Goal: Task Accomplishment & Management: Complete application form

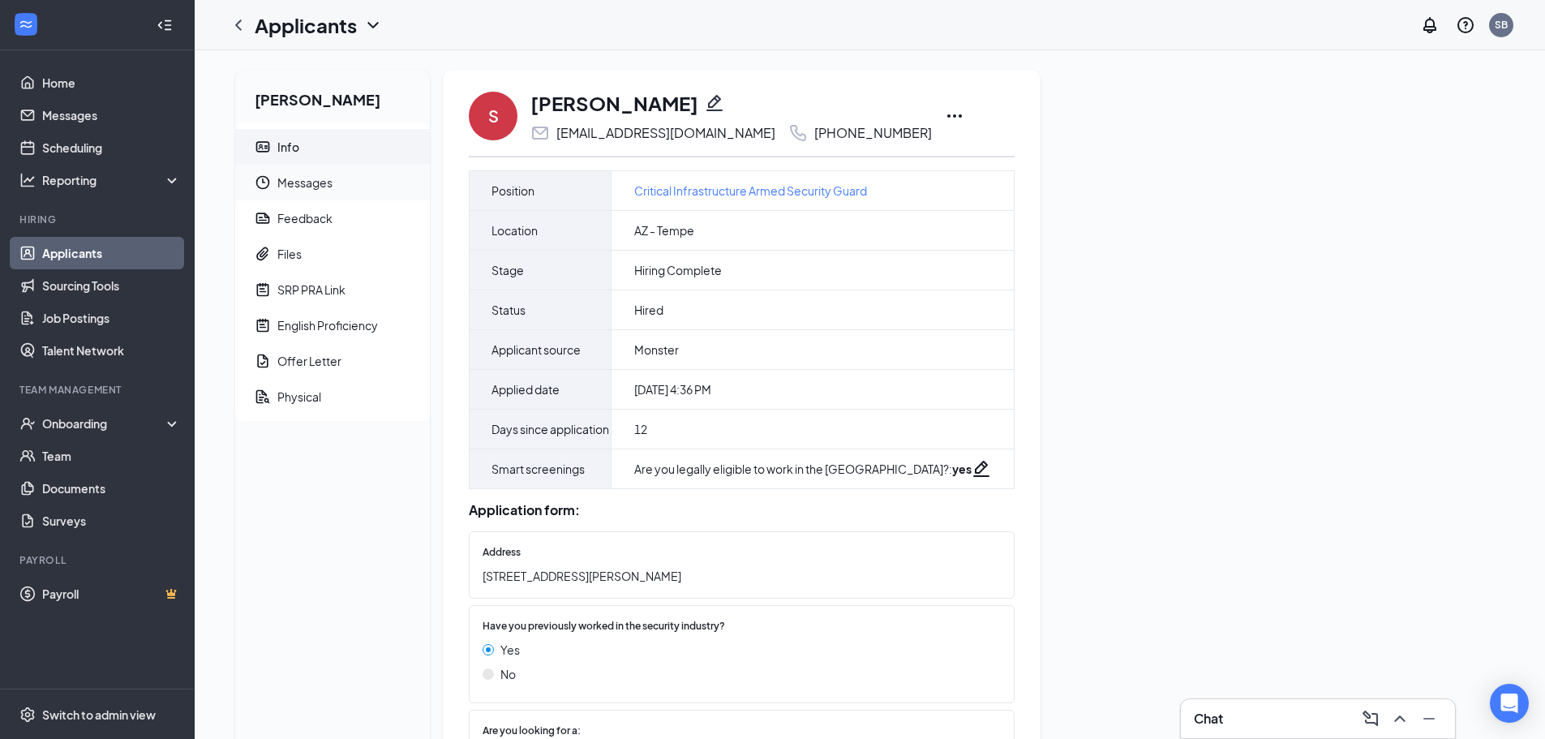
click at [303, 187] on span "Messages" at bounding box center [346, 183] width 139 height 36
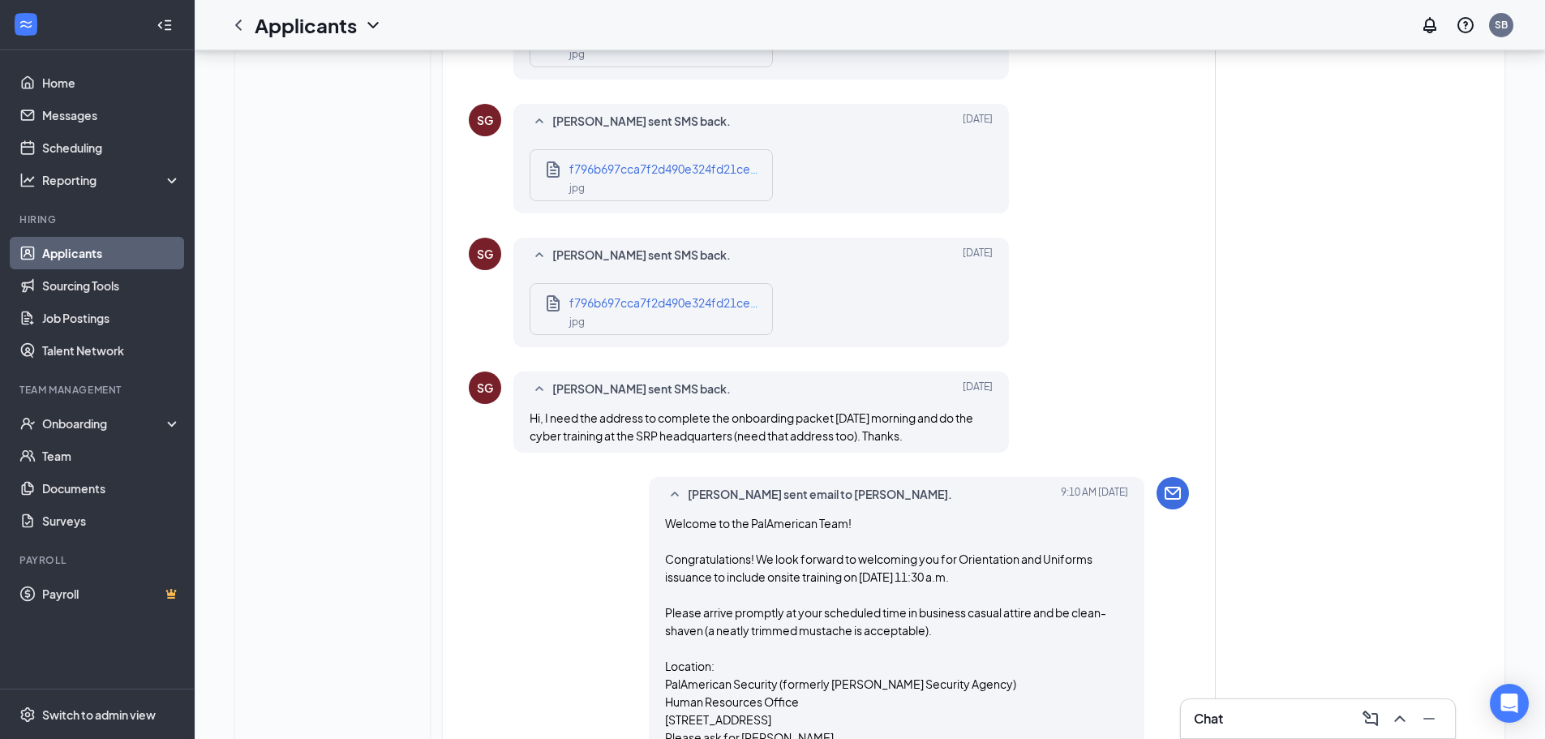
scroll to position [620, 0]
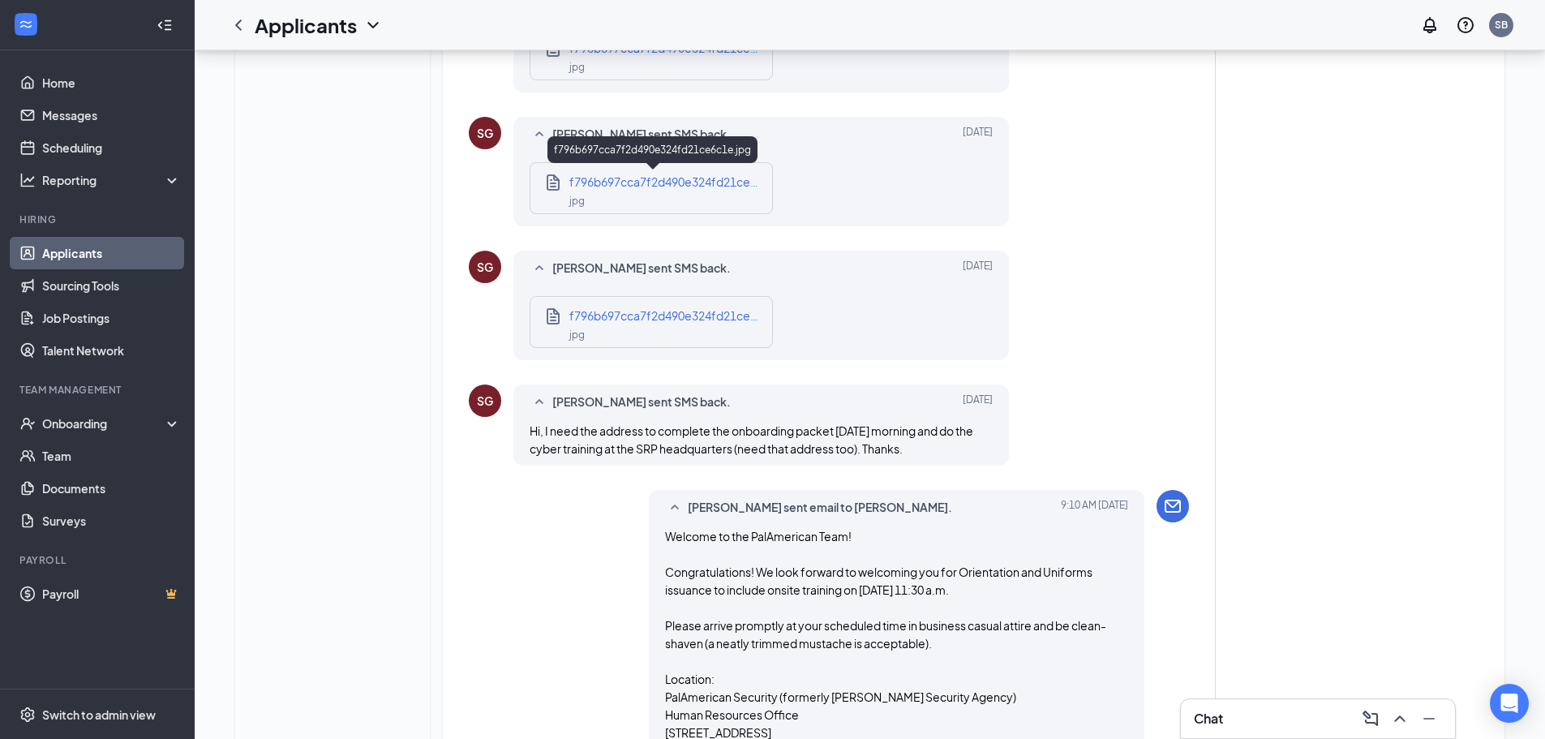
click at [657, 182] on span "f796b697cca7f2d490e324fd21ce6c1e.jpg" at bounding box center [683, 181] width 228 height 15
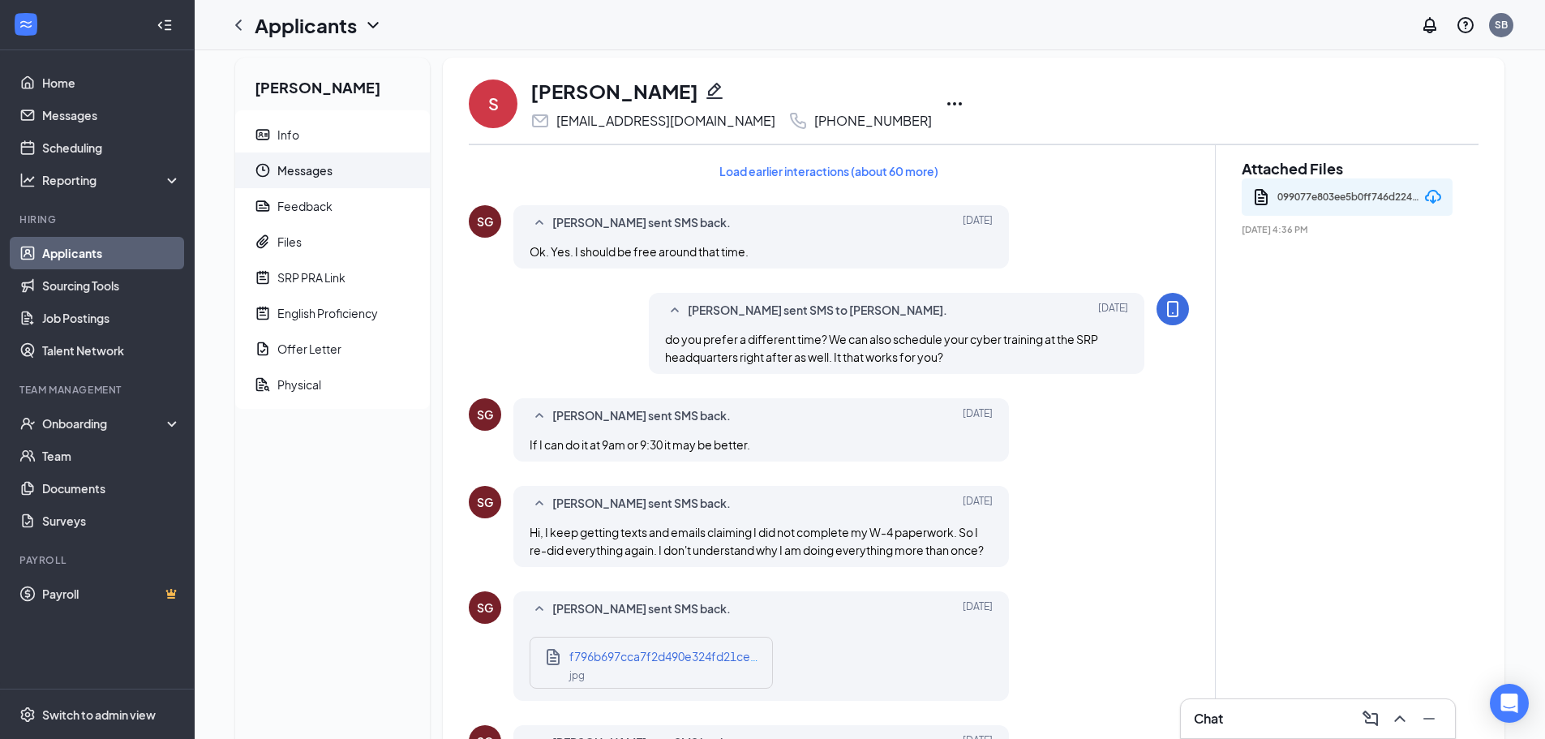
scroll to position [0, 0]
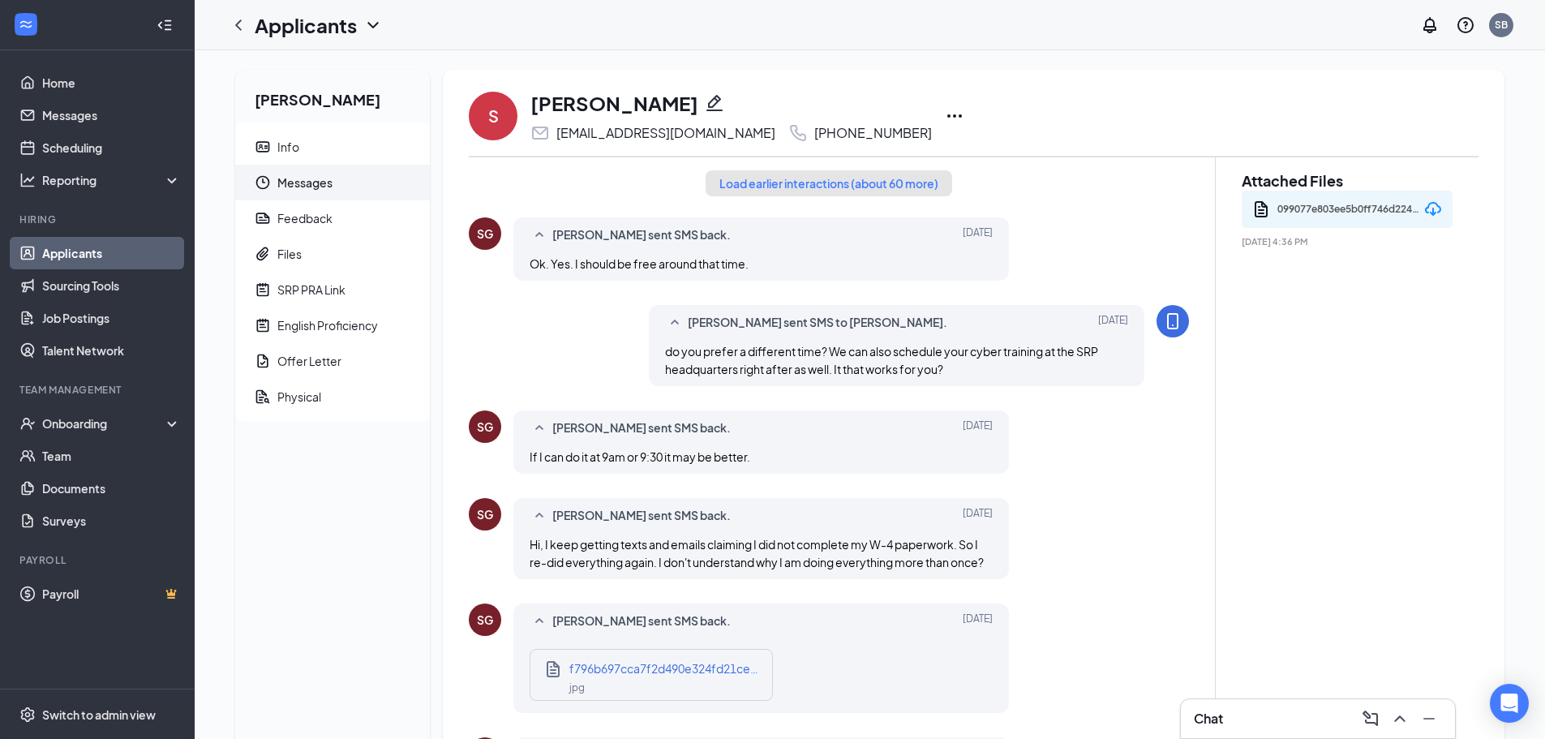
click at [850, 178] on button "Load earlier interactions (about 60 more)" at bounding box center [829, 183] width 247 height 26
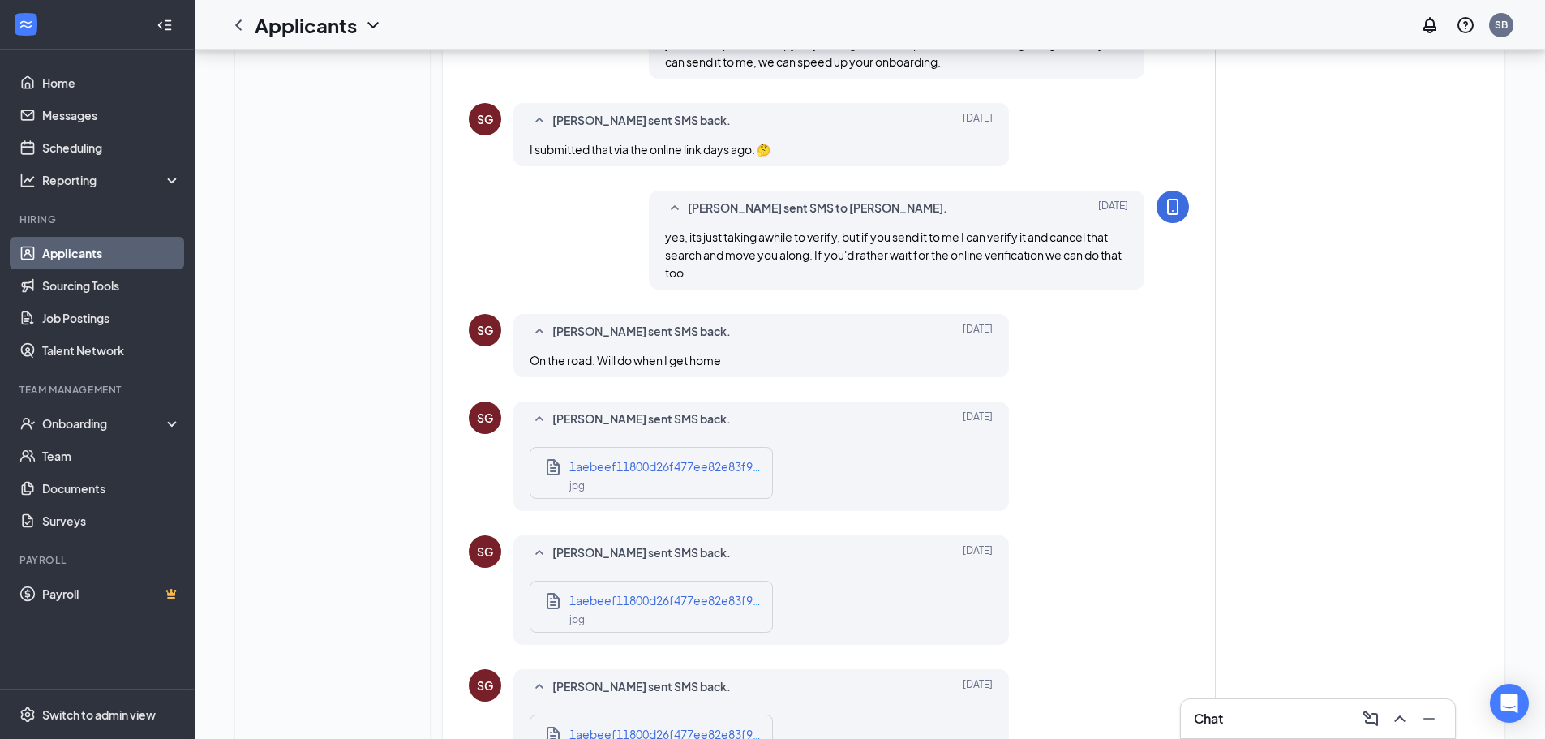
scroll to position [1054, 0]
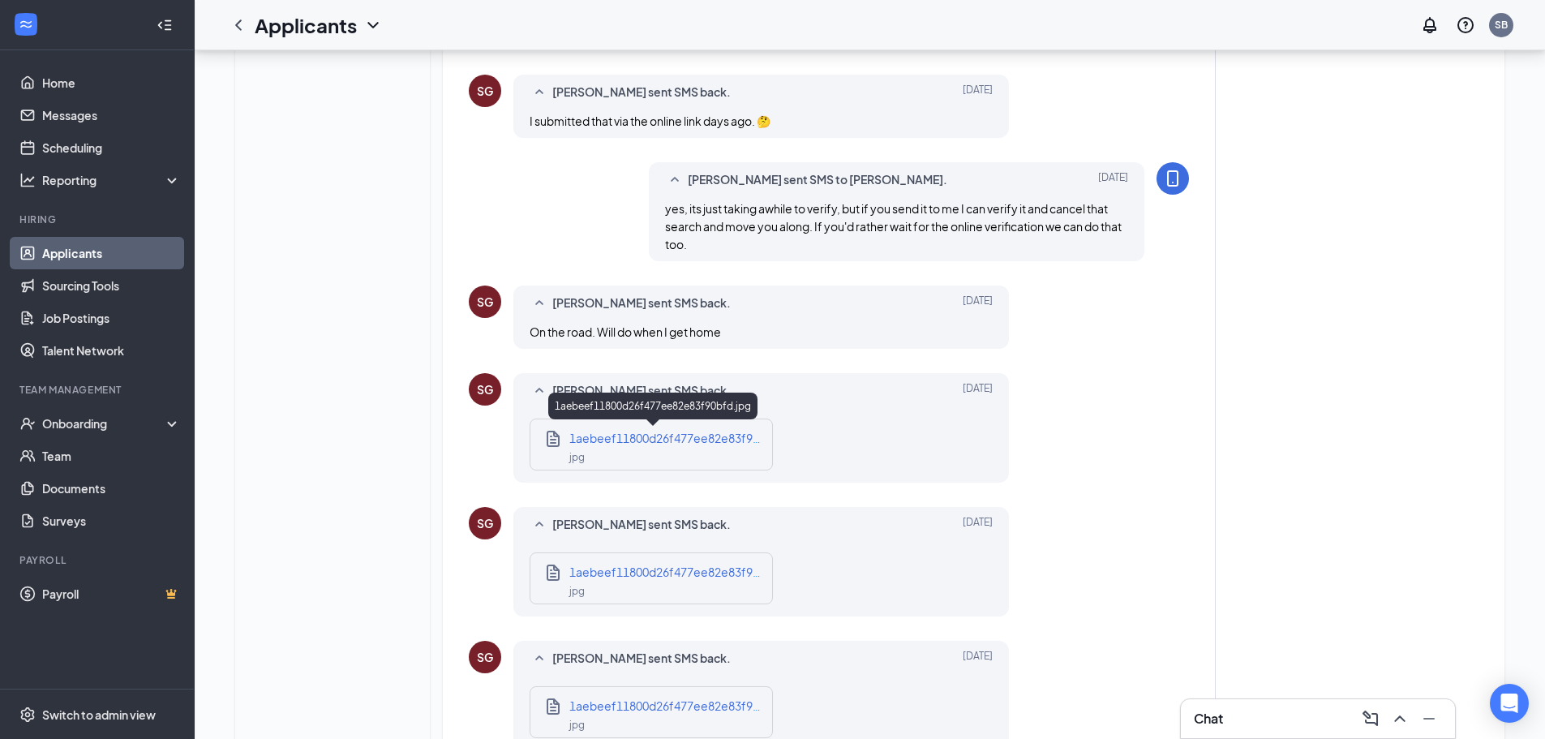
click at [621, 438] on span "1aebeef11800d26f477ee82e83f90bfd.jpg" at bounding box center [684, 438] width 230 height 15
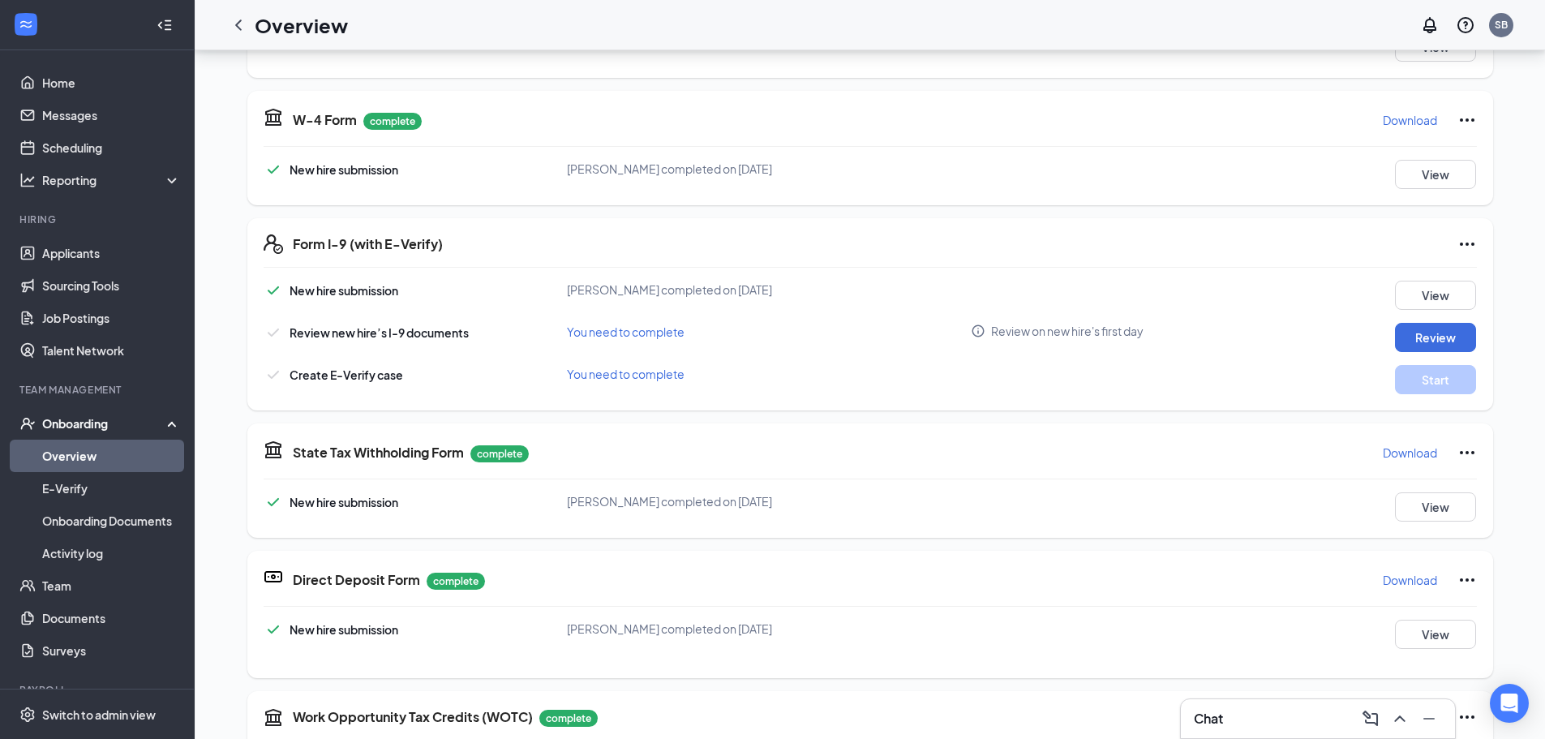
scroll to position [324, 0]
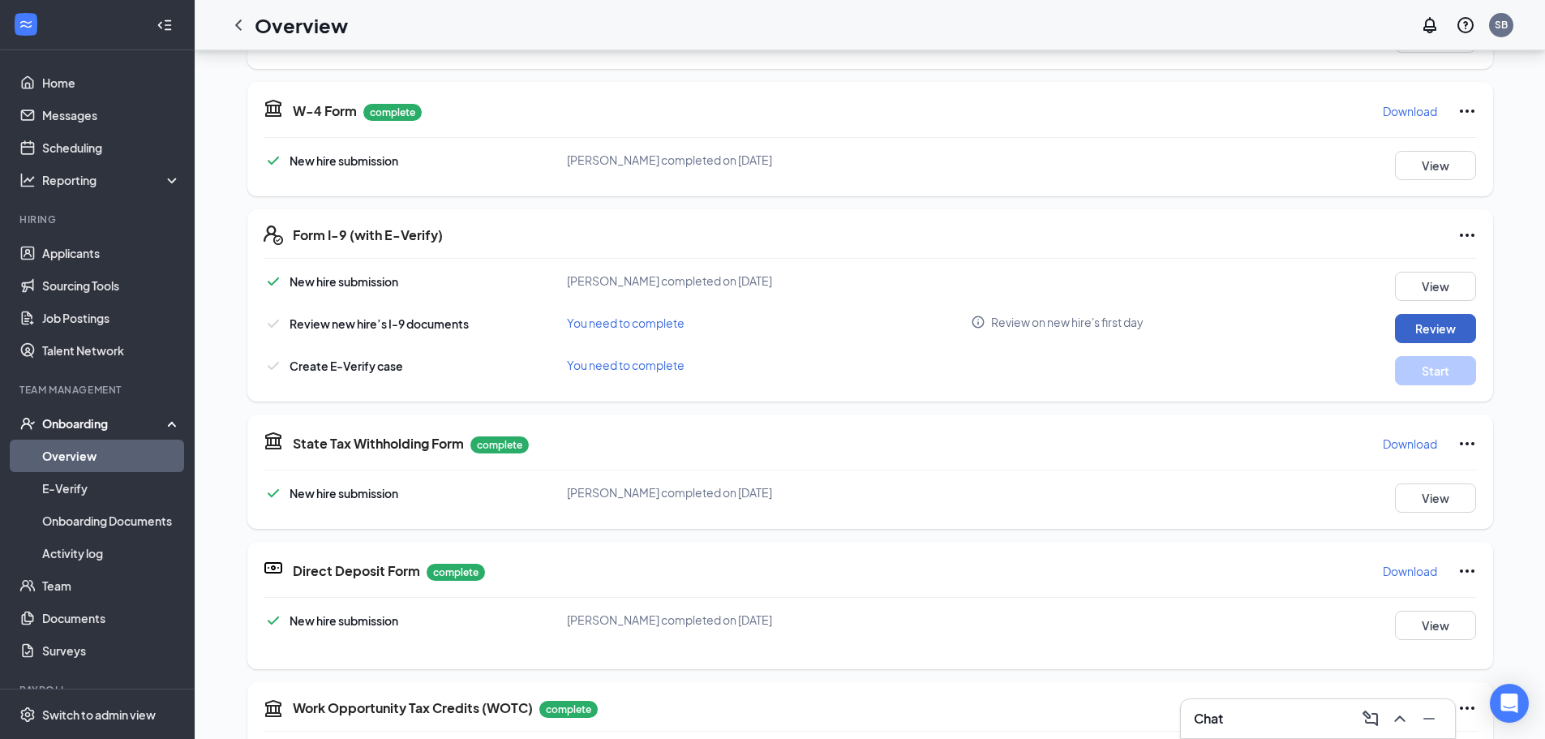
click at [1401, 326] on button "Review" at bounding box center [1435, 328] width 81 height 29
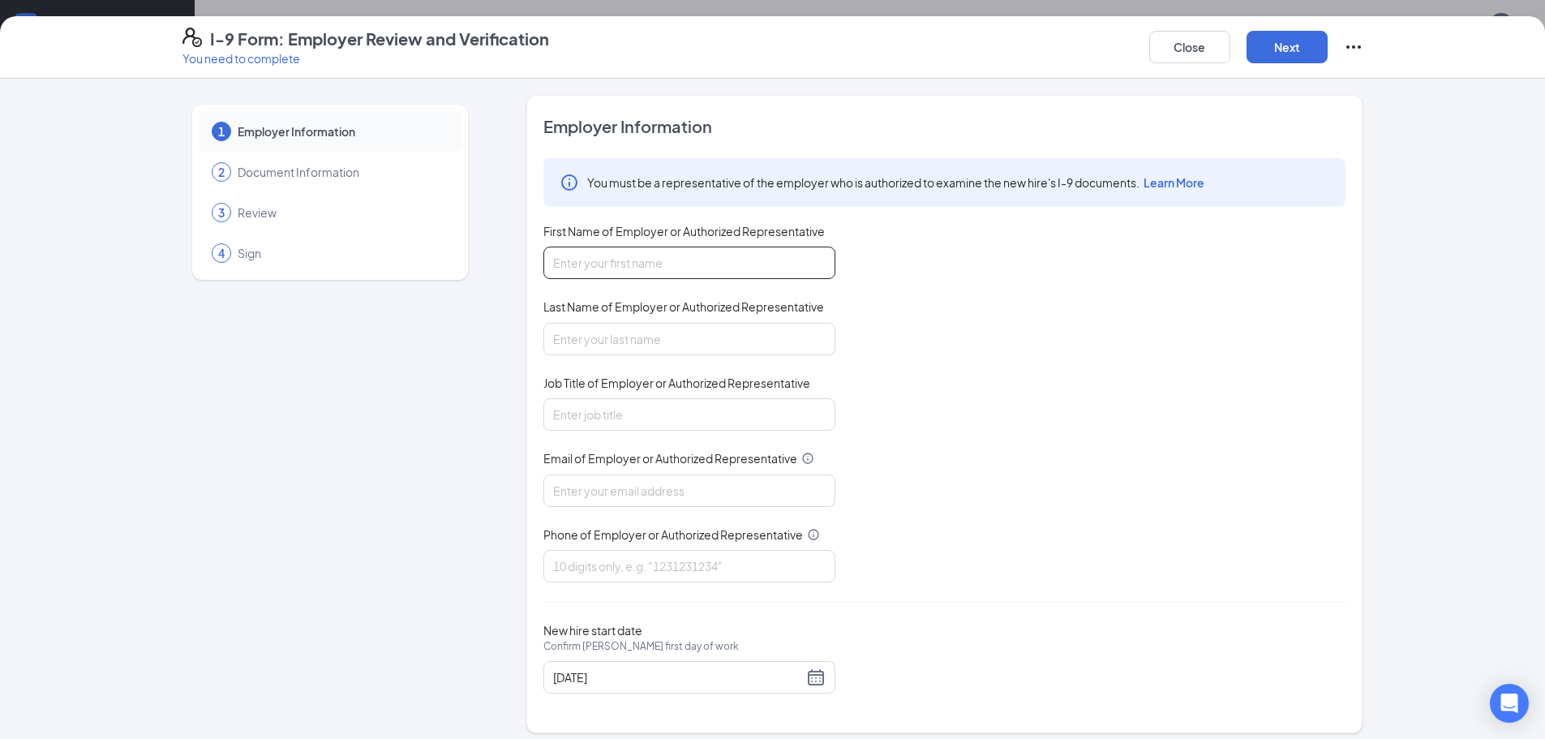
click at [568, 257] on input "First Name of Employer or Authorized Representative" at bounding box center [689, 263] width 292 height 32
type input "Sarah"
click at [590, 341] on input "Last Name of Employer or Authorized Representative" at bounding box center [689, 339] width 292 height 32
type input "Bolotnikov"
click at [560, 407] on input "Job Title of Employer or Authorized Representative" at bounding box center [689, 414] width 292 height 32
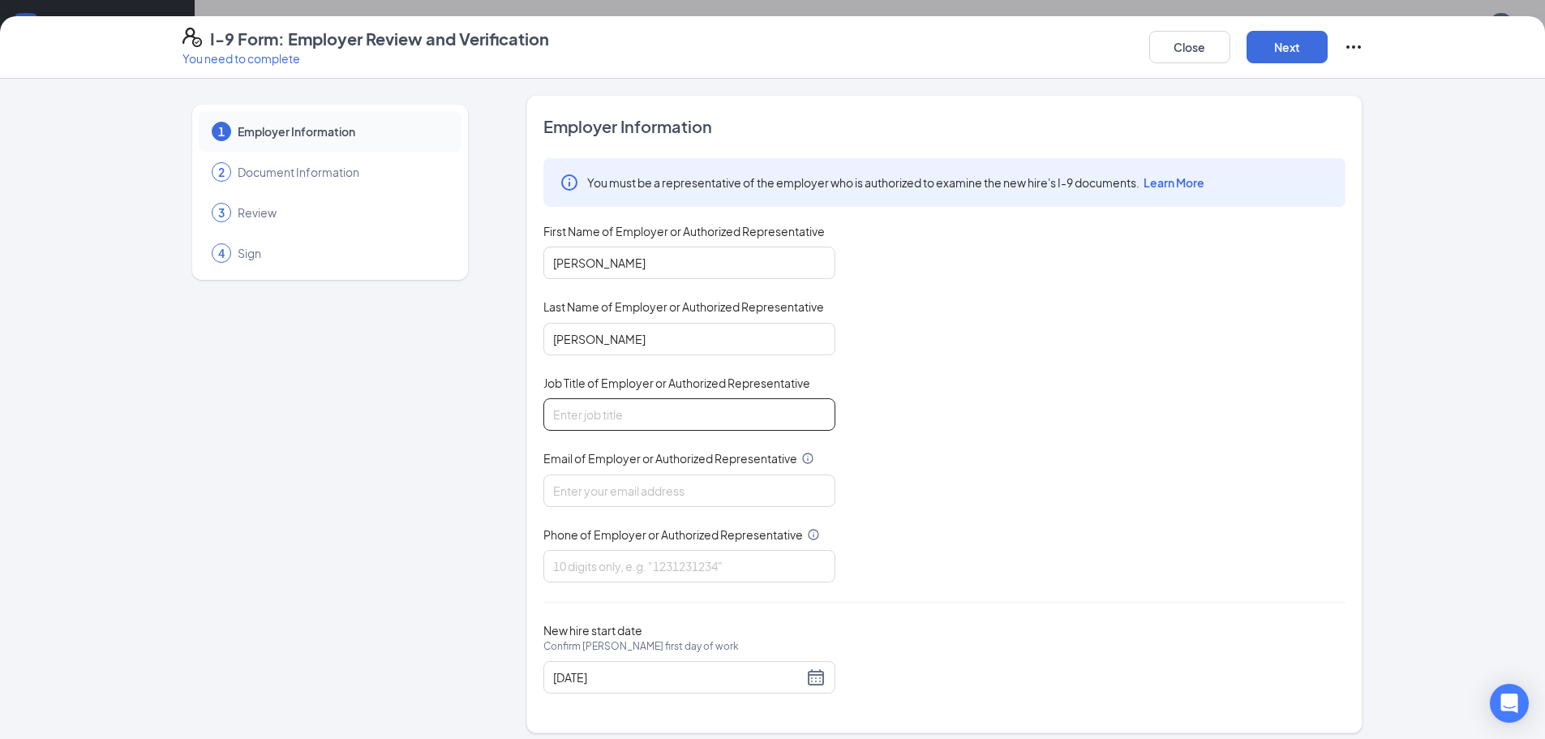
type input "People & Culture Generalist"
click at [565, 490] on input "Email of Employer or Authorized Representative" at bounding box center [689, 490] width 292 height 32
type input "sbolotnikov@palamerican.com"
click at [546, 563] on input "Phone of Employer or Authorized Representative" at bounding box center [689, 566] width 292 height 32
type input "4807620902"
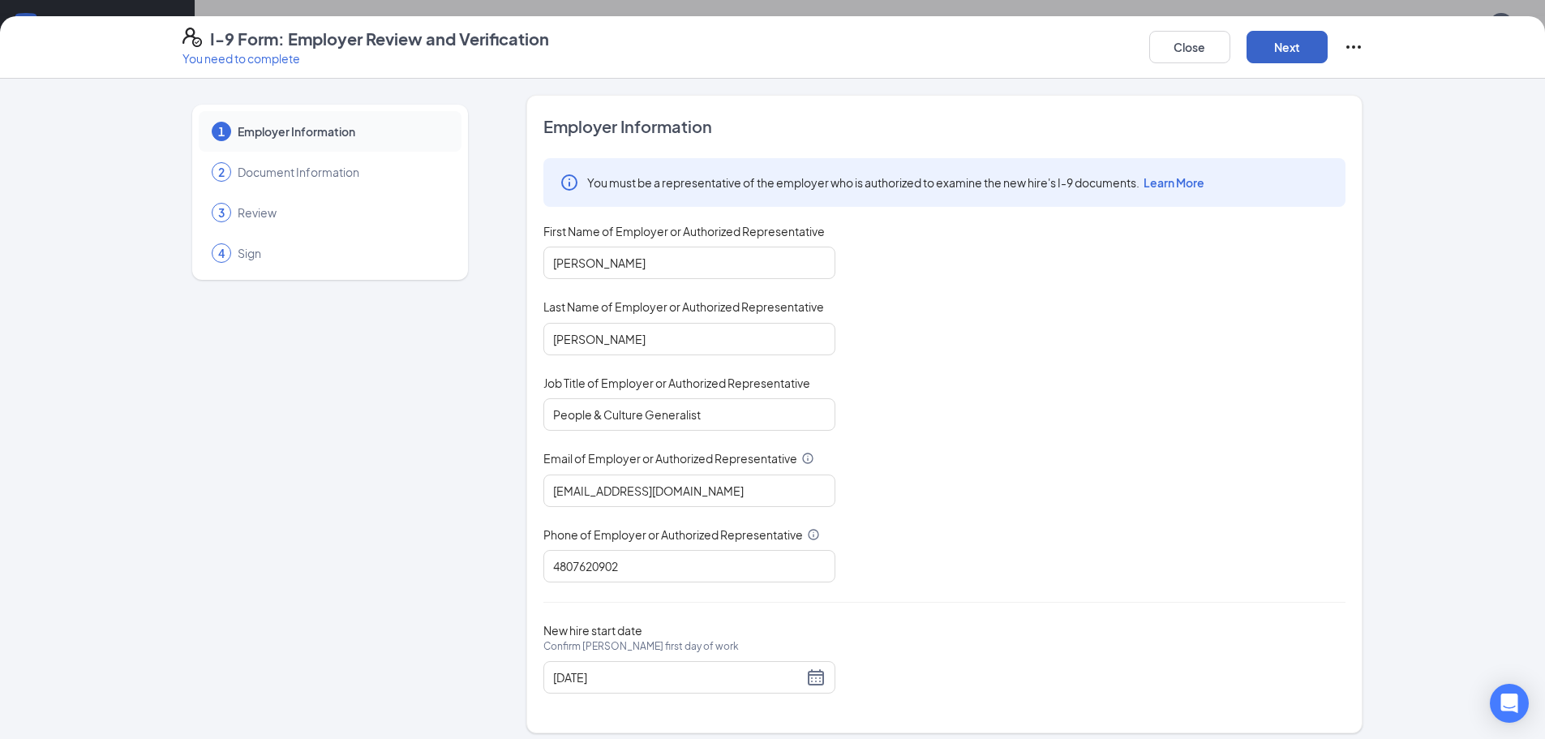
click at [1285, 49] on button "Next" at bounding box center [1287, 47] width 81 height 32
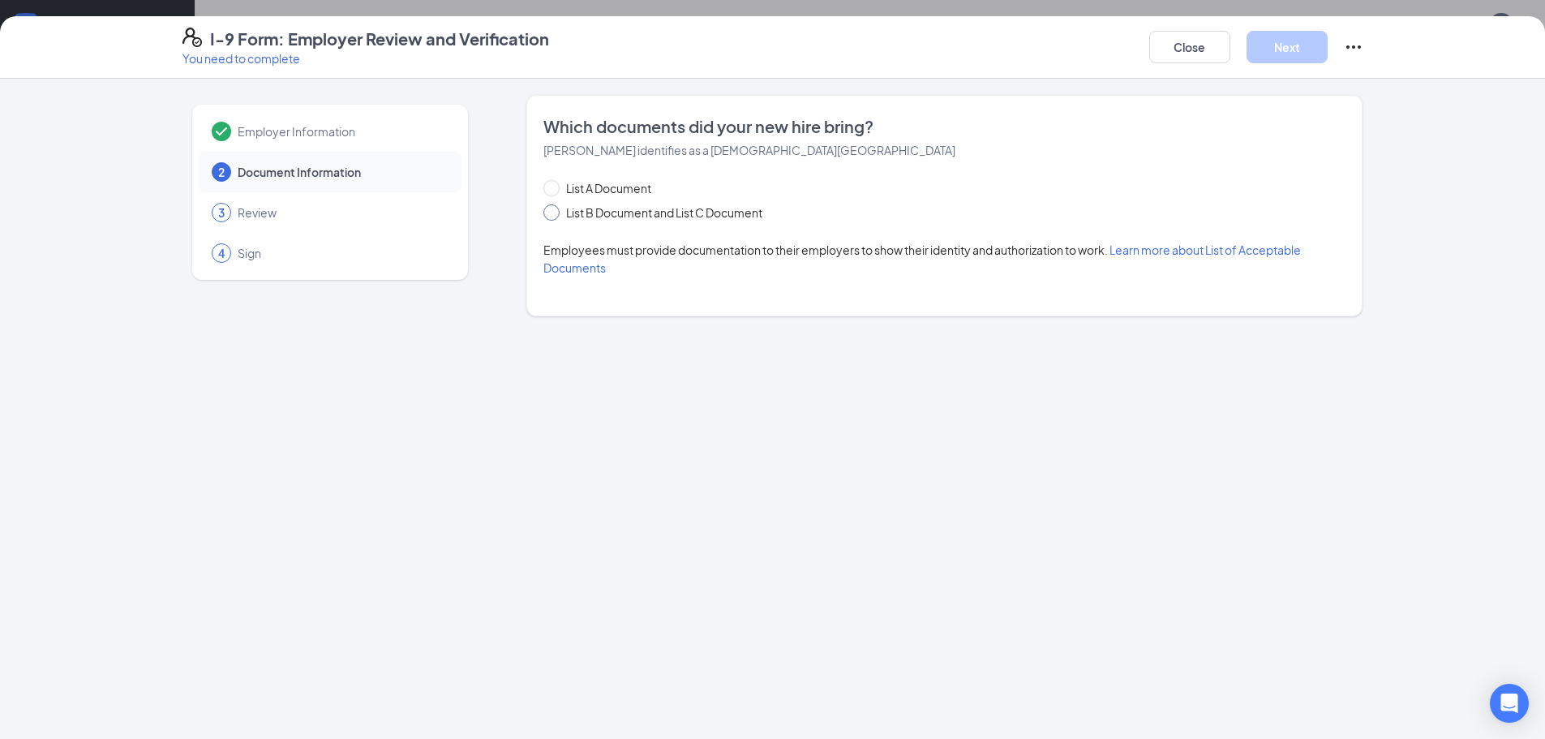
click at [549, 214] on input "List B Document and List C Document" at bounding box center [548, 209] width 11 height 11
radio input "true"
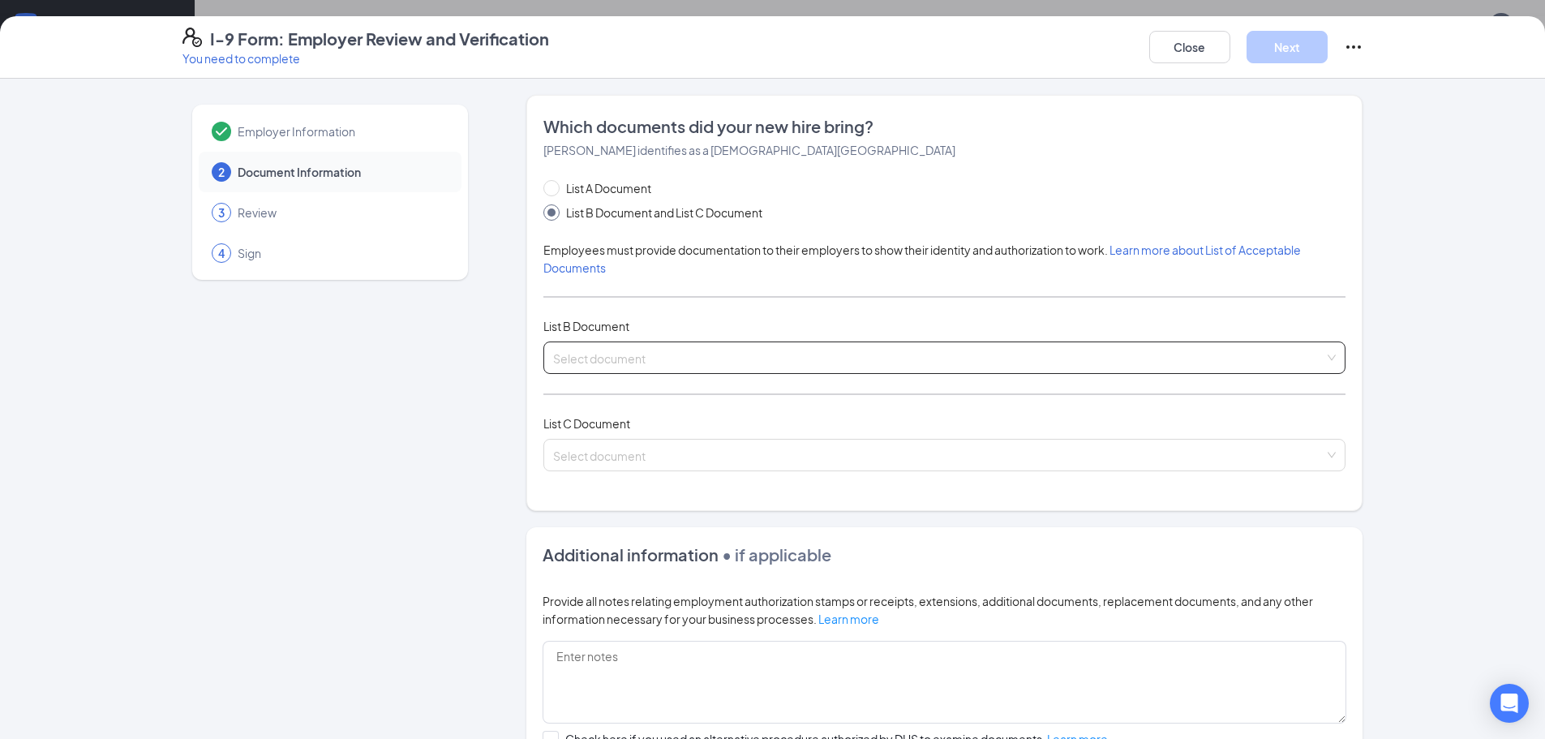
click at [602, 358] on input "search" at bounding box center [938, 354] width 771 height 24
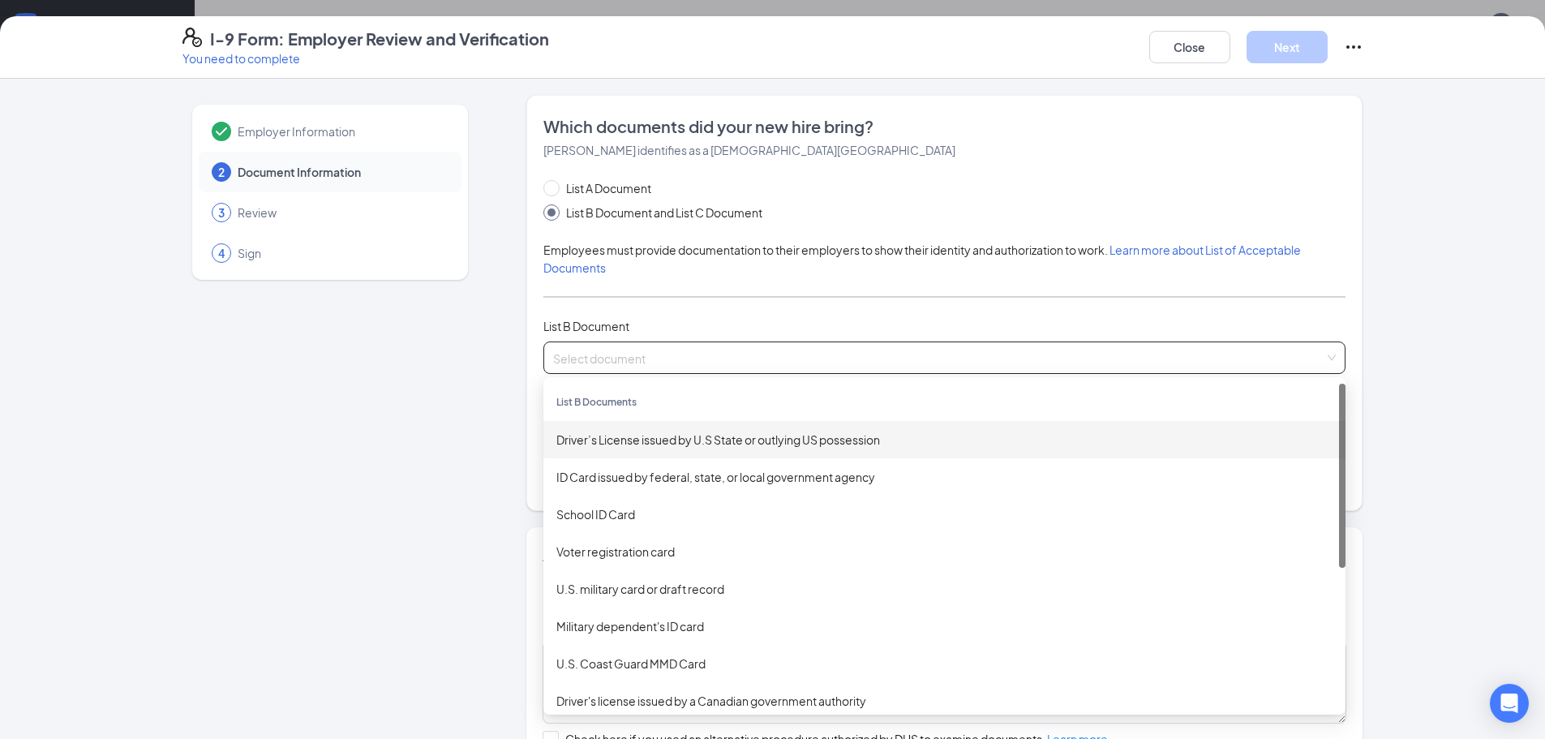
click at [623, 439] on div "Driver’s License issued by U.S State or outlying US possession" at bounding box center [944, 440] width 776 height 18
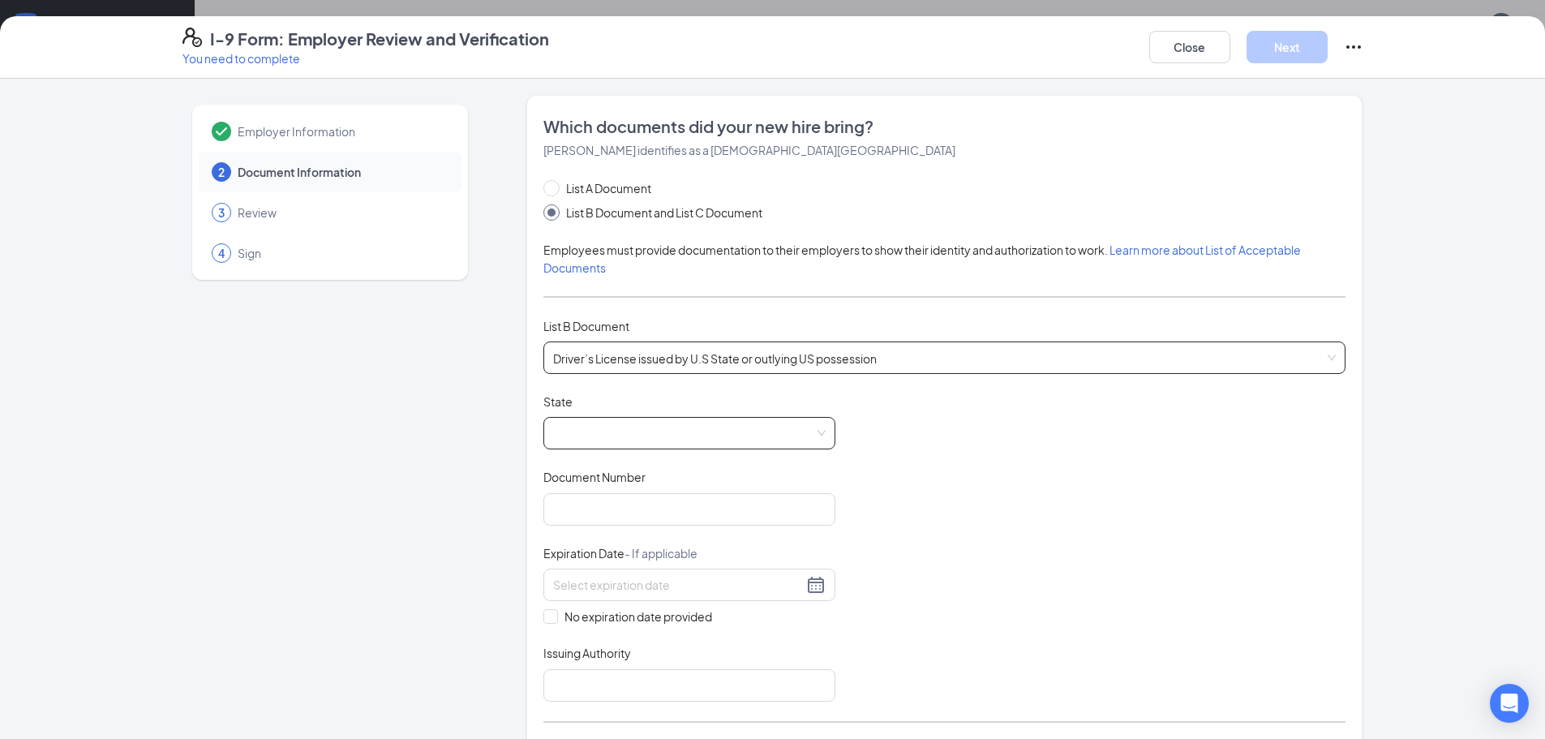
click at [605, 427] on span at bounding box center [689, 433] width 273 height 31
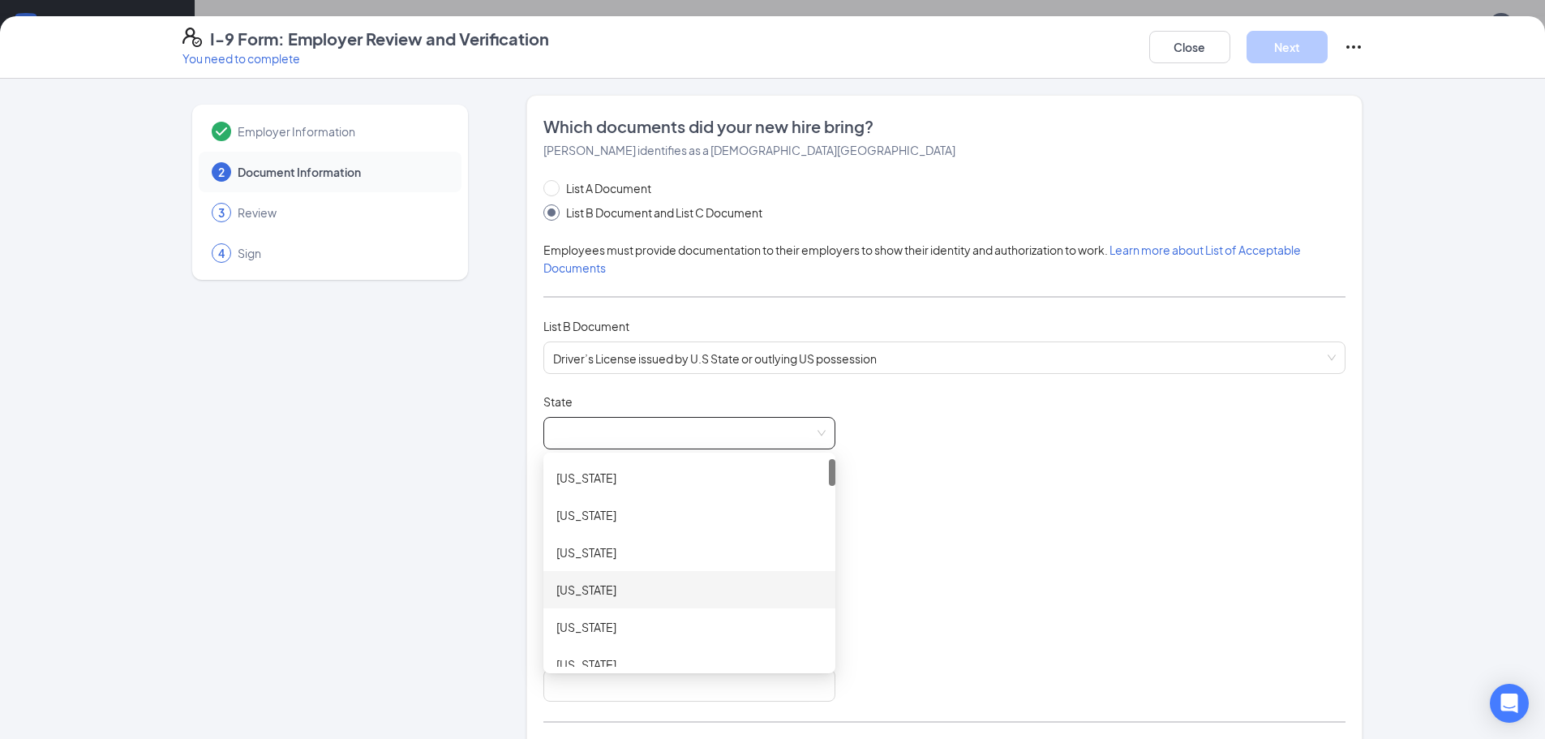
click at [590, 587] on div "Arizona" at bounding box center [689, 590] width 266 height 18
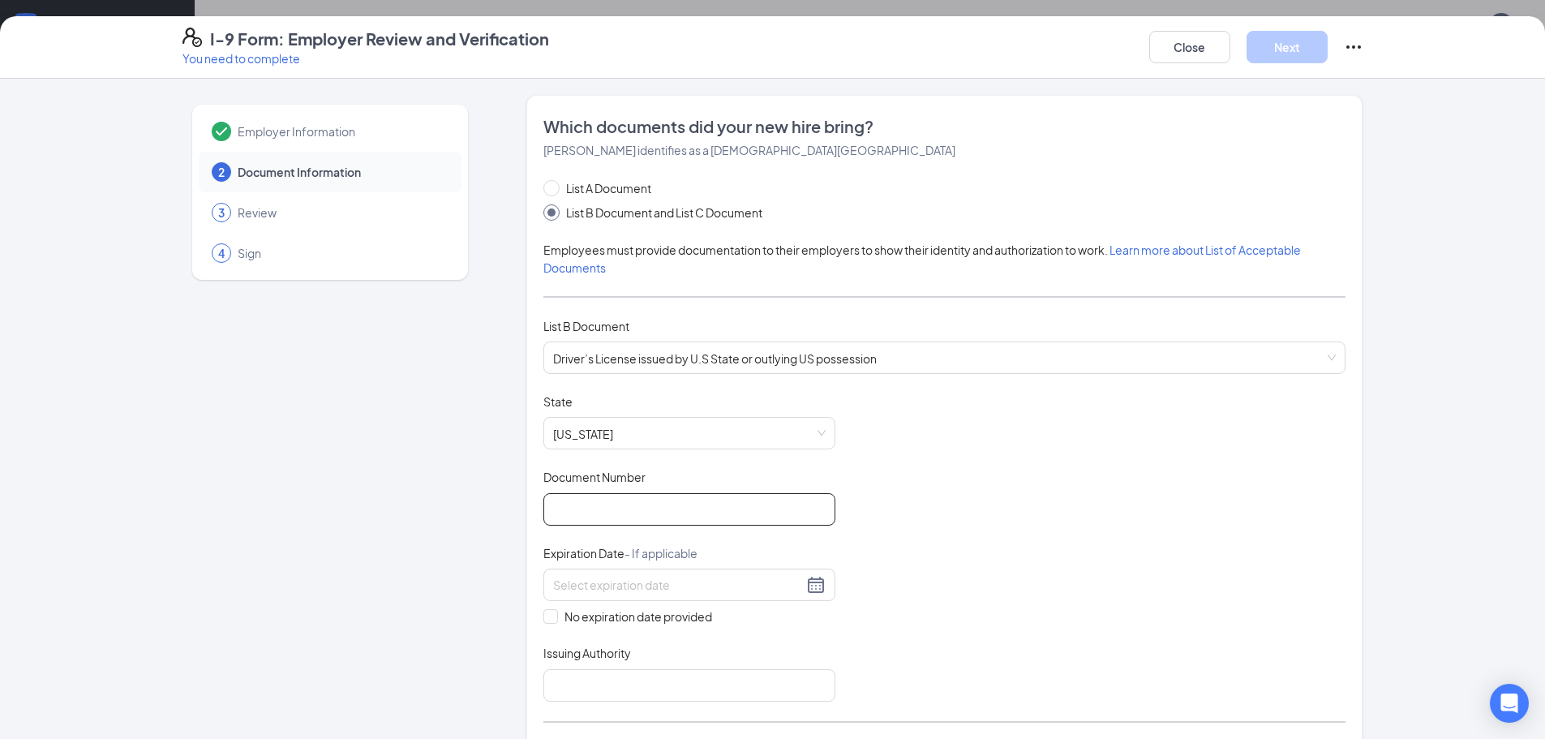
click at [646, 515] on input "Document Number" at bounding box center [689, 509] width 292 height 32
type input "D05705009"
click at [621, 585] on input at bounding box center [678, 585] width 250 height 18
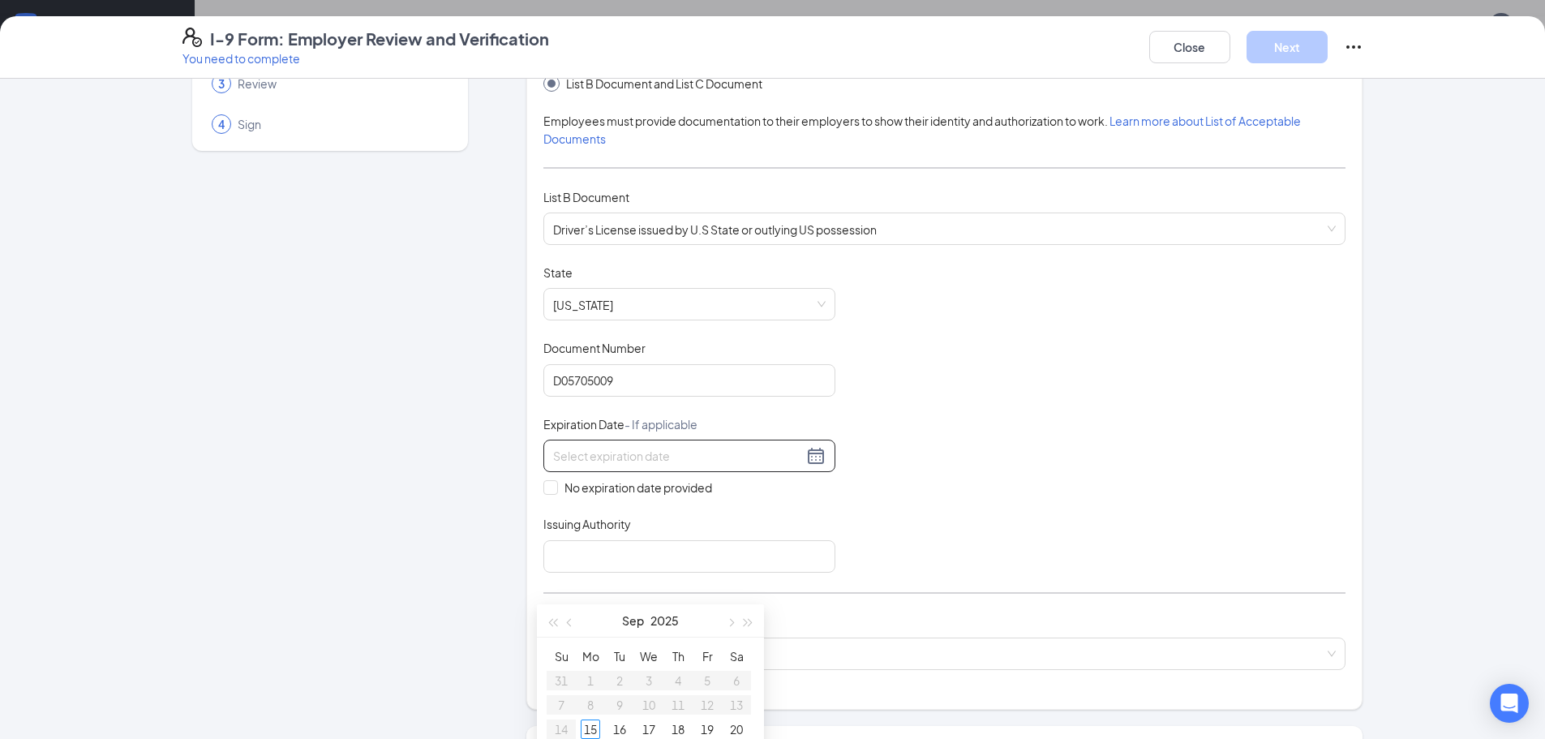
scroll to position [162, 0]
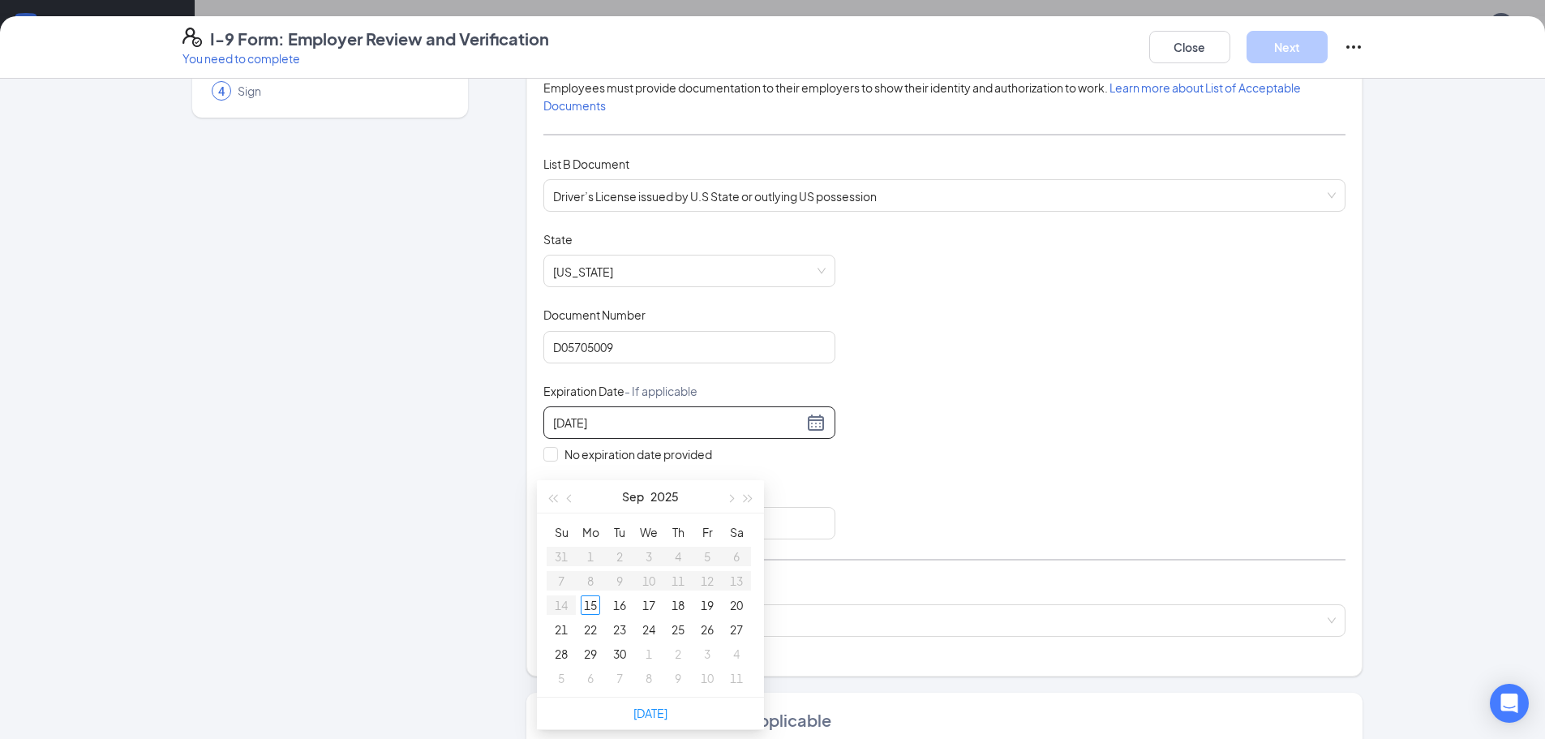
type input "09/18/2025"
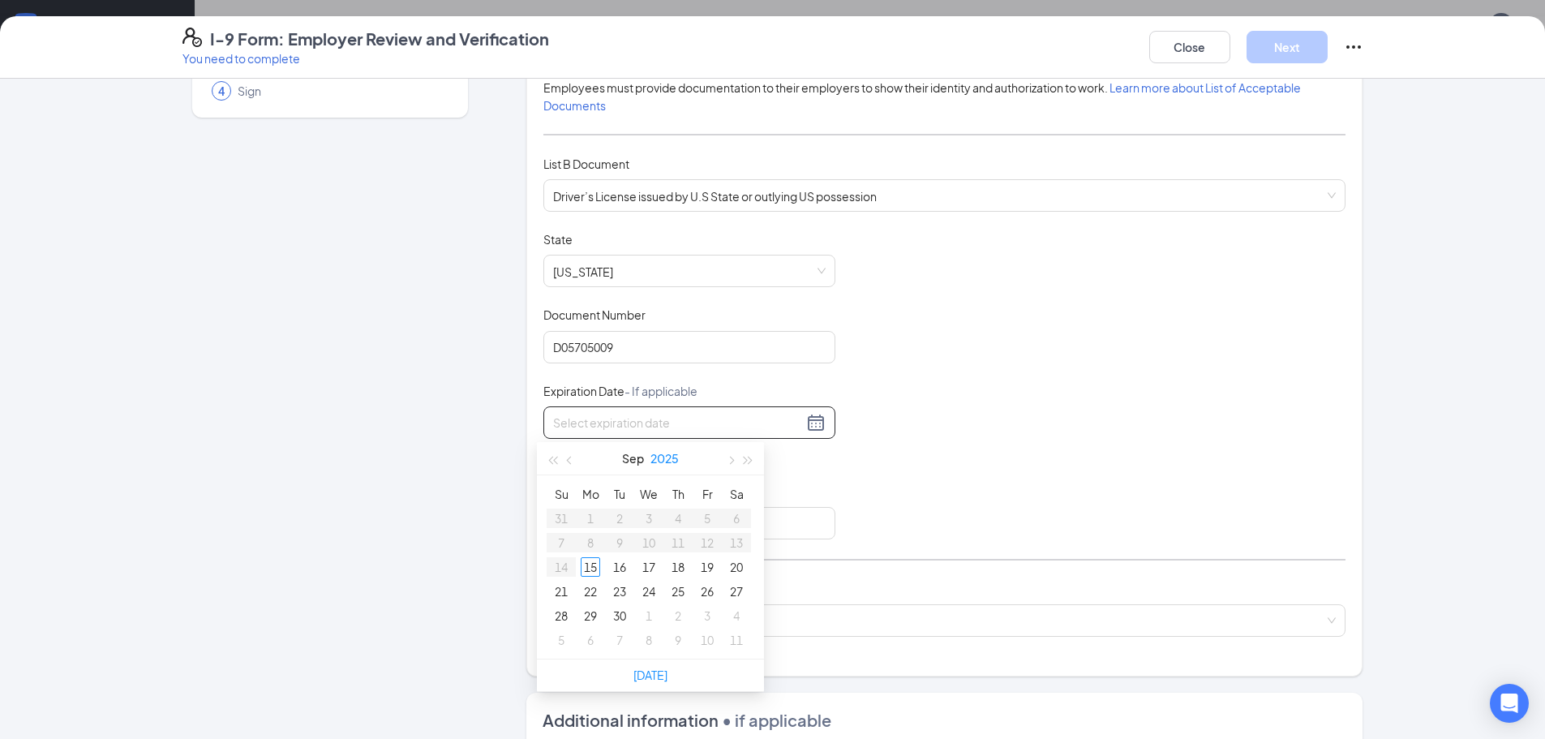
click at [670, 461] on button "2025" at bounding box center [664, 458] width 28 height 32
click at [652, 616] on div "2026" at bounding box center [650, 608] width 49 height 19
type input "09/01/2026"
click at [629, 457] on button "Sep" at bounding box center [634, 458] width 22 height 32
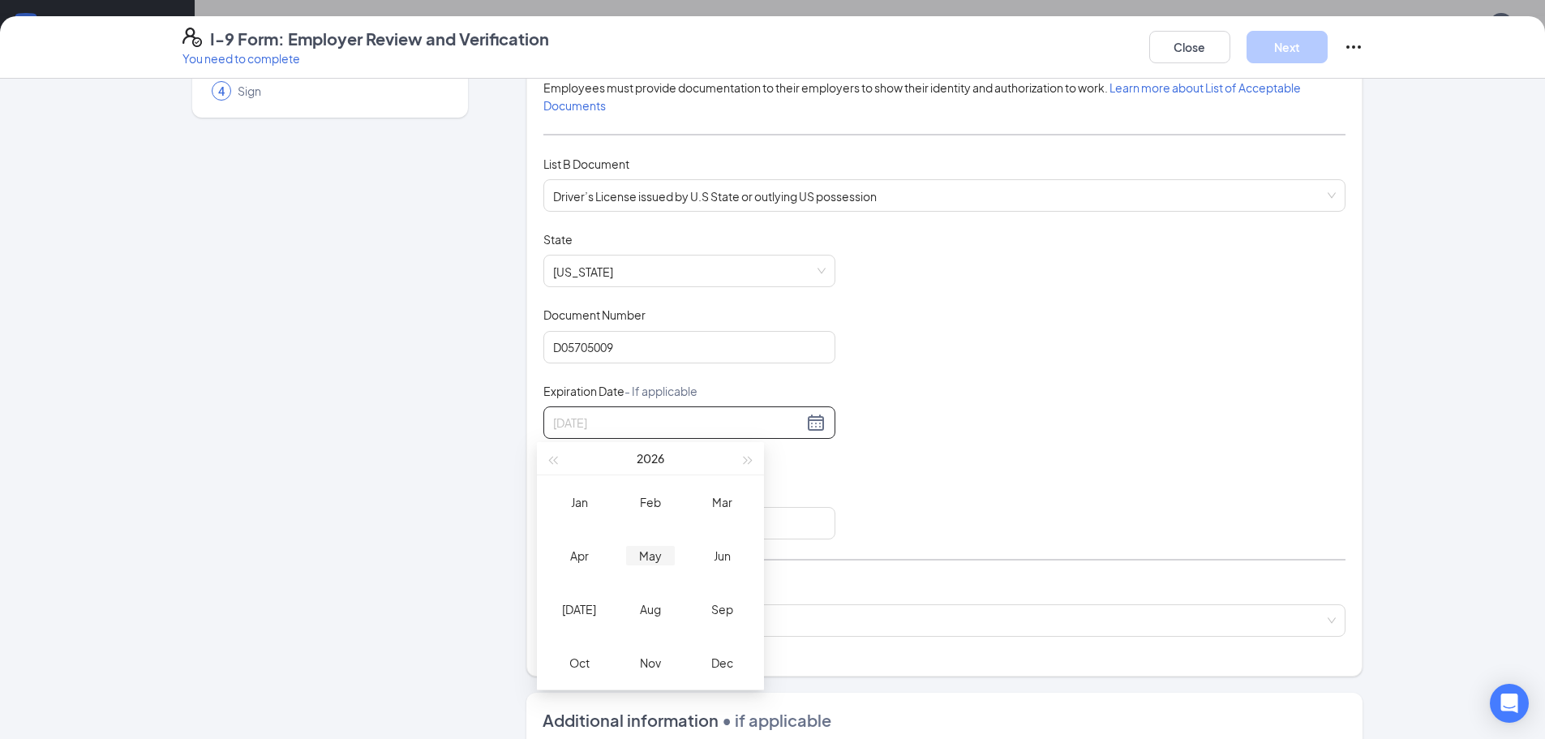
click at [637, 557] on div "May" at bounding box center [650, 555] width 49 height 19
type input "05/16/2026"
click at [730, 566] on div "16" at bounding box center [736, 566] width 19 height 19
click at [972, 453] on div "Document Title Driver’s License issued by U.S State or outlying US possession S…" at bounding box center [944, 385] width 802 height 308
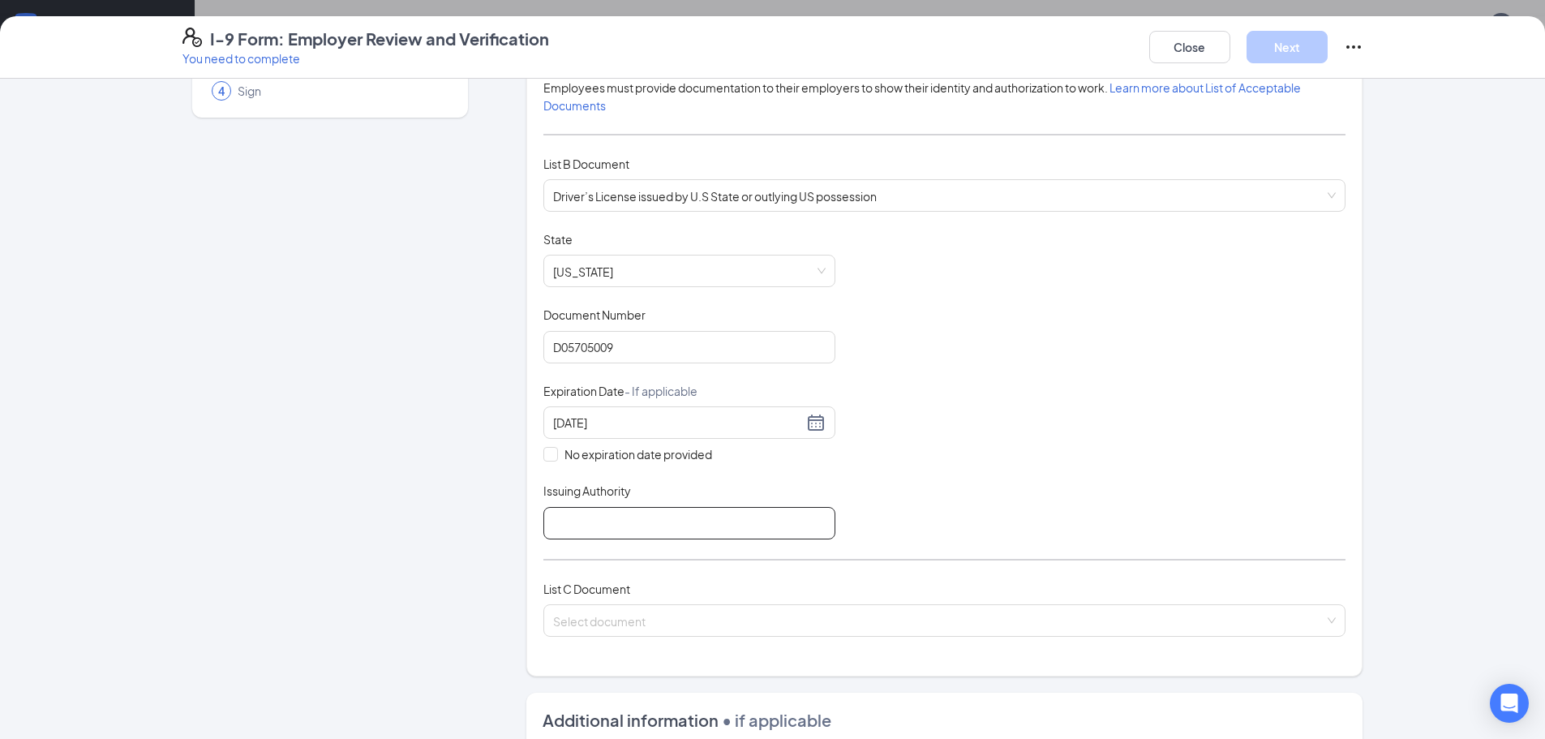
click at [613, 525] on input "Issuing Authority" at bounding box center [689, 523] width 292 height 32
type input "State of Arizona"
click at [639, 619] on input "search" at bounding box center [938, 617] width 771 height 24
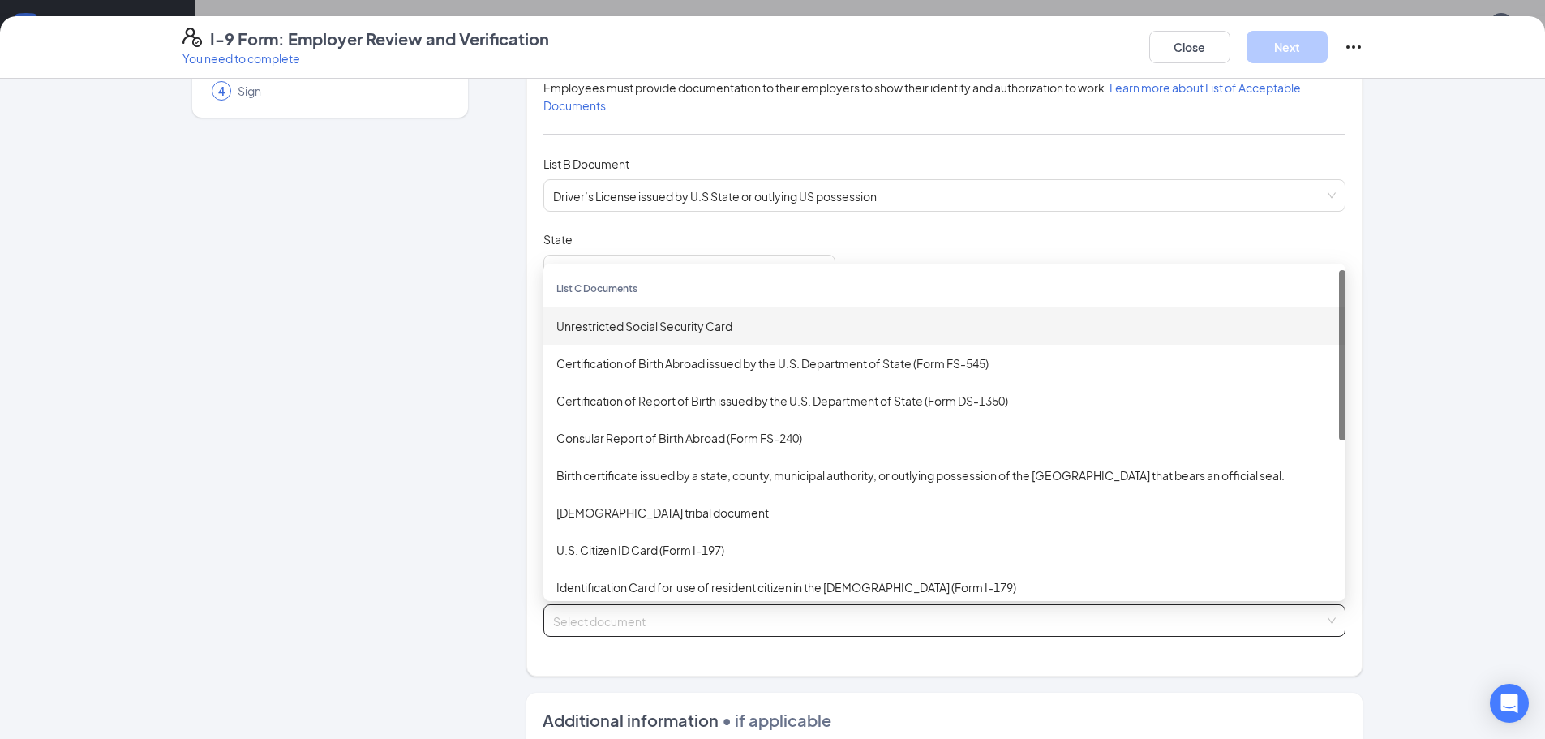
click at [603, 332] on div "Unrestricted Social Security Card" at bounding box center [944, 326] width 776 height 18
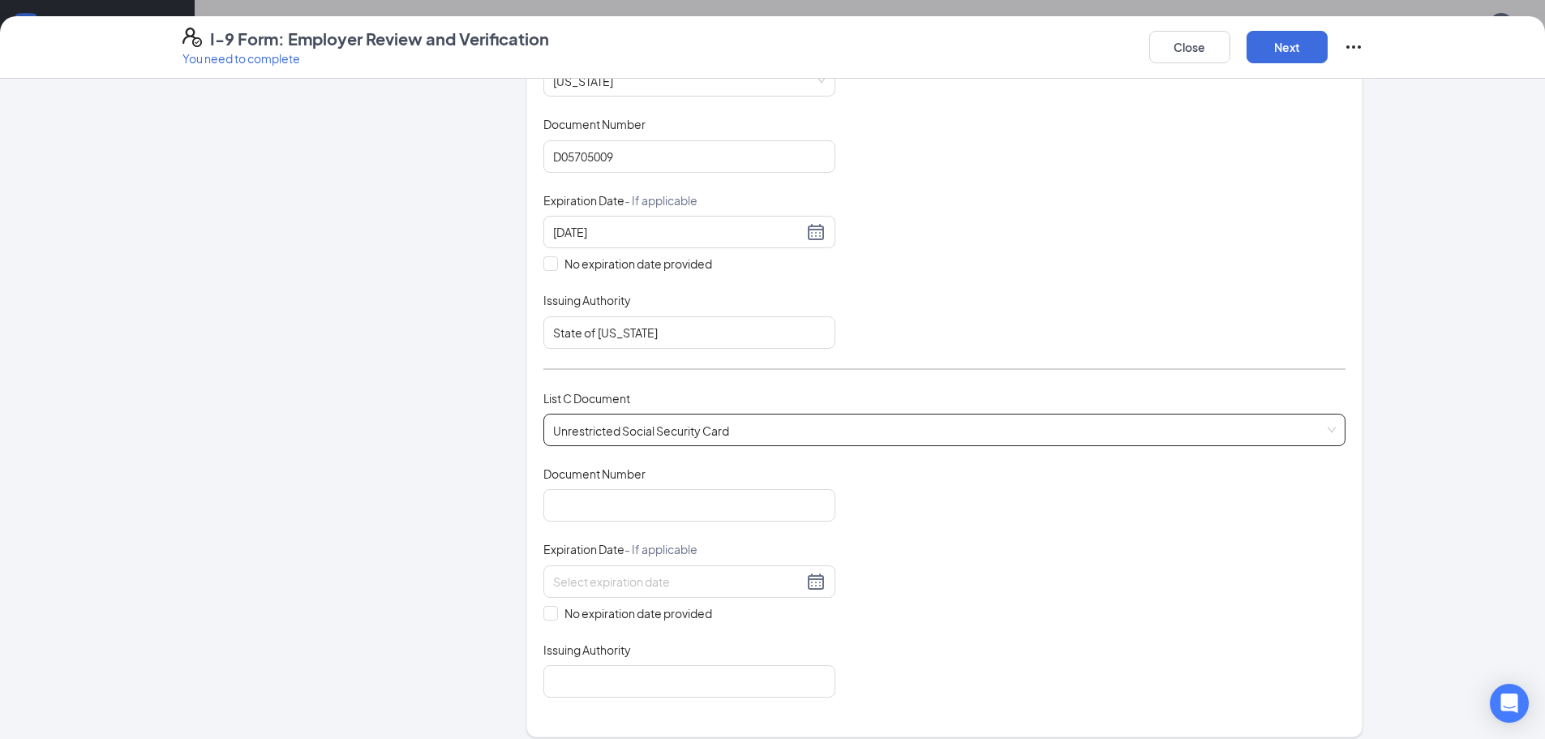
scroll to position [406, 0]
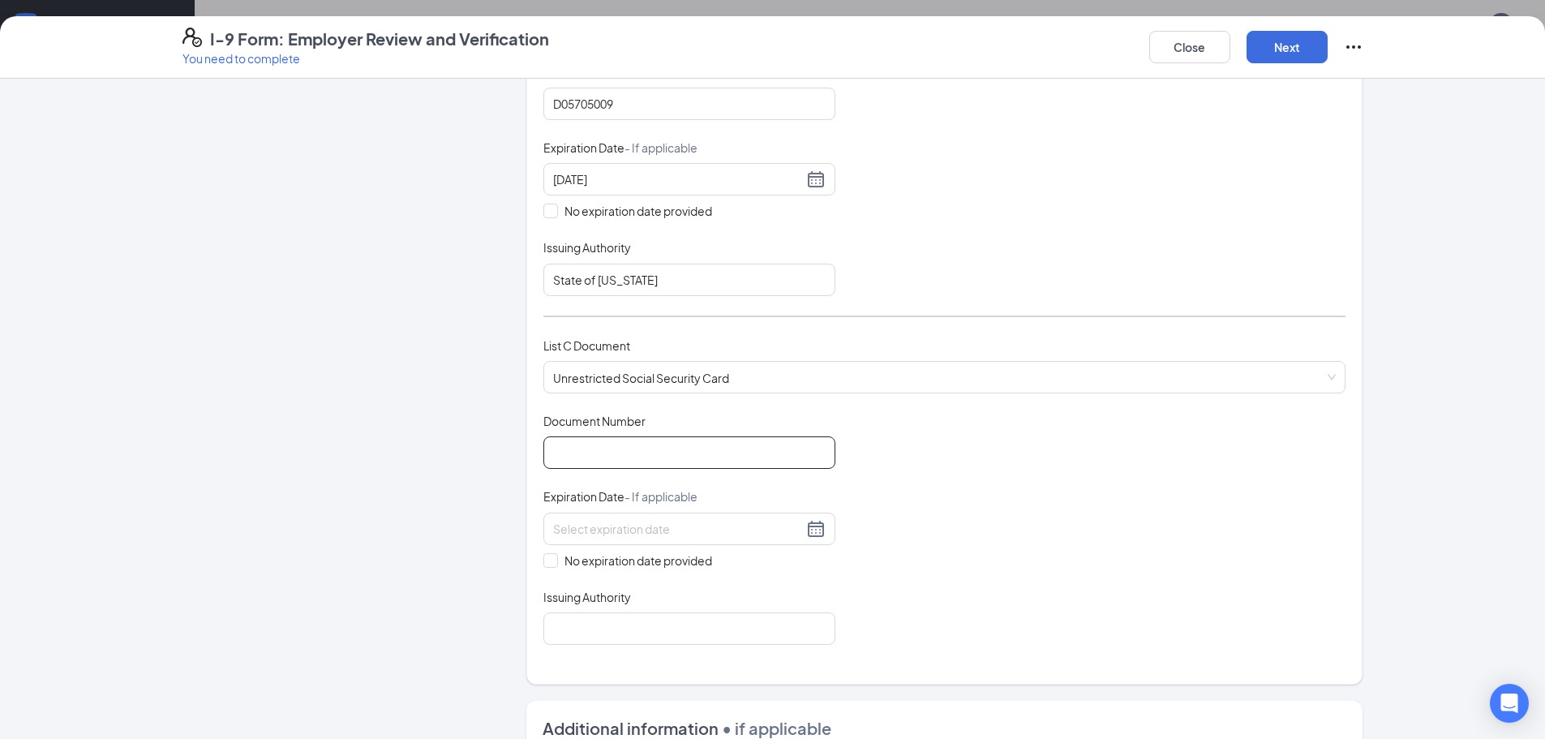
click at [626, 458] on input "Document Number" at bounding box center [689, 452] width 292 height 32
type input "322625799"
click at [543, 561] on input "No expiration date provided" at bounding box center [548, 558] width 11 height 11
checkbox input "true"
click at [578, 620] on input "Issuing Authority" at bounding box center [689, 632] width 292 height 32
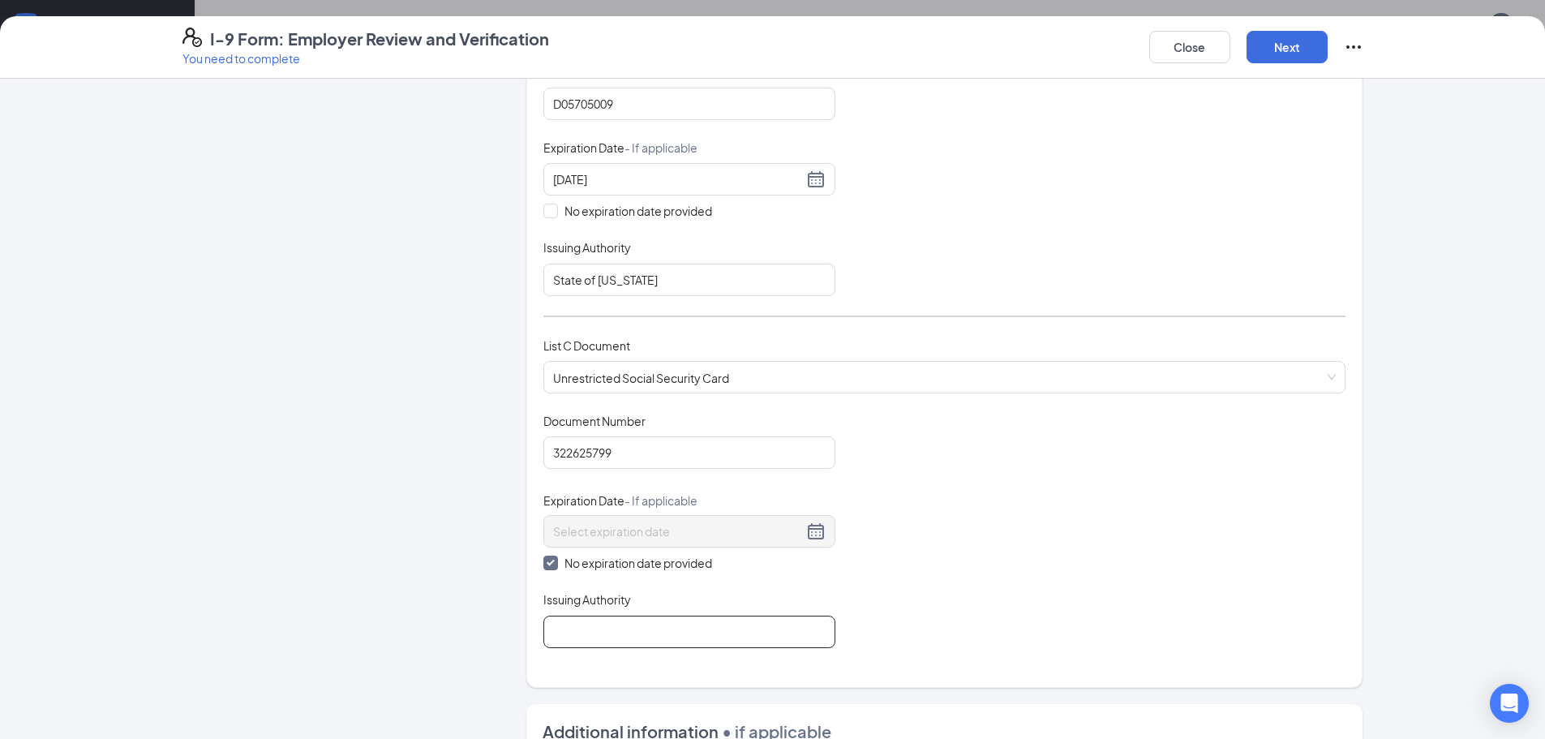
type input "Social Security Administration"
click at [968, 479] on div "Document Title Unrestricted Social Security Card Document Number 322625799 Expi…" at bounding box center [944, 530] width 802 height 235
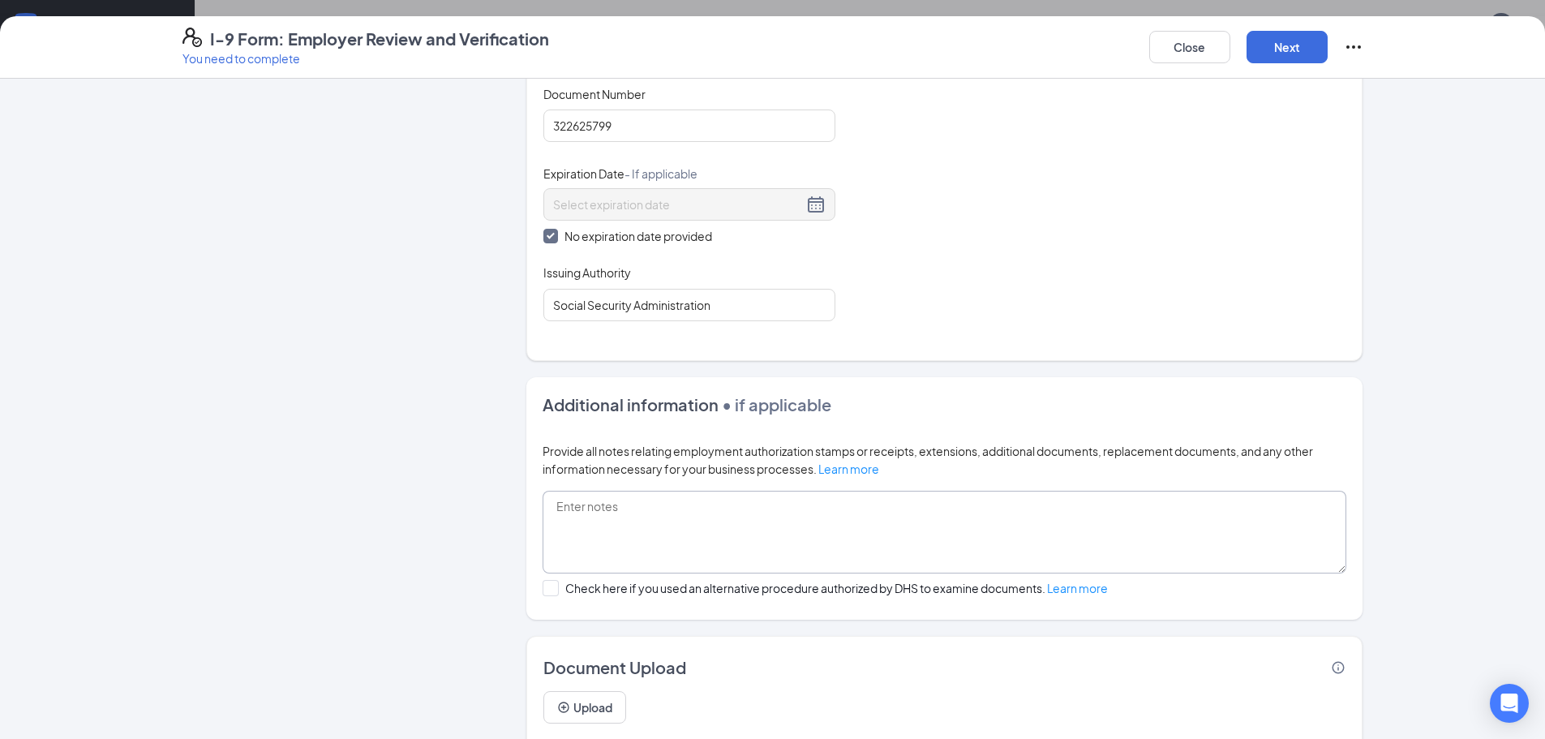
scroll to position [783, 0]
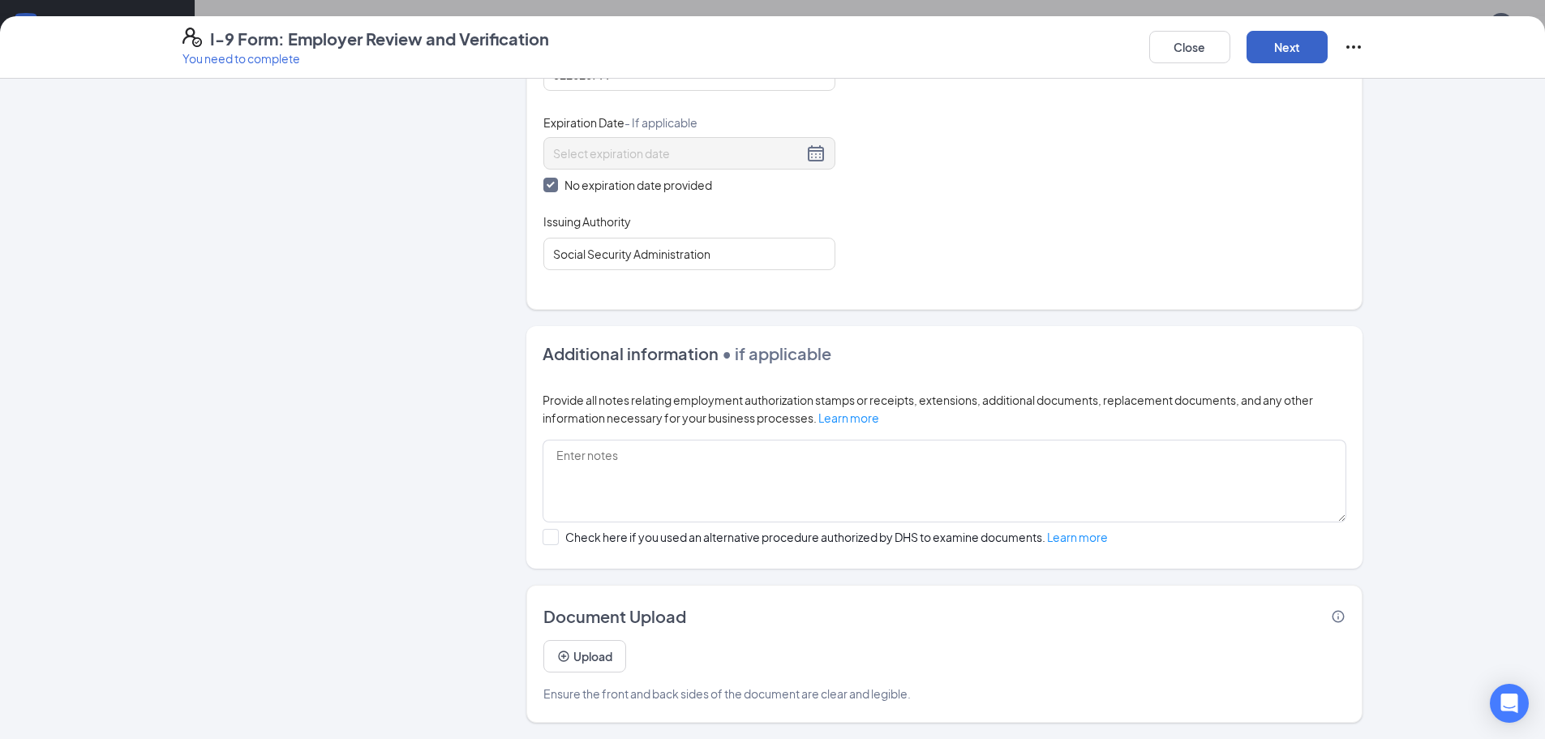
click at [1281, 56] on button "Next" at bounding box center [1287, 47] width 81 height 32
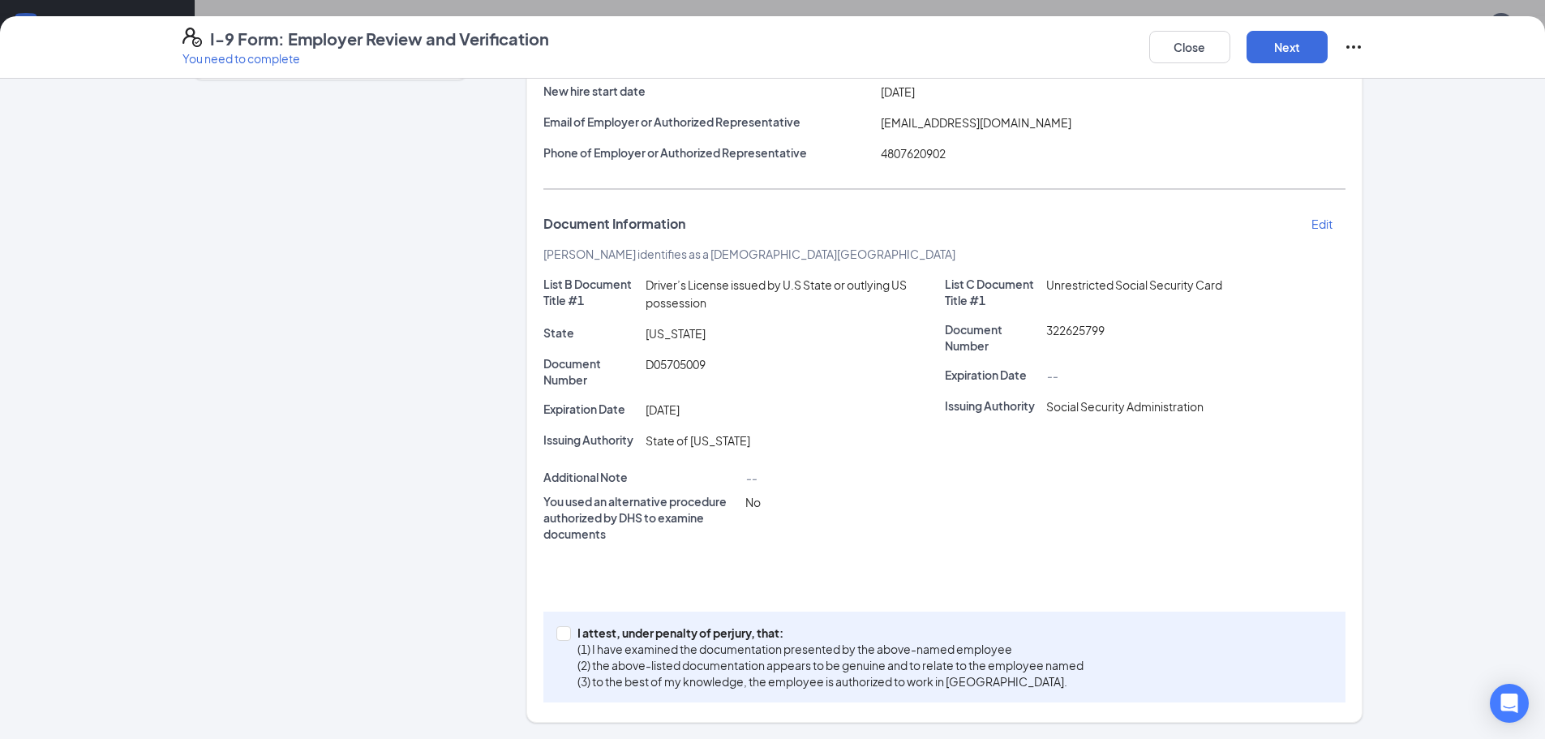
click at [549, 636] on div "I attest, under penalty of perjury, that: (1) I have examined the documentation…" at bounding box center [944, 657] width 802 height 91
click at [558, 635] on input "I attest, under penalty of perjury, that: (1) I have examined the documentation…" at bounding box center [561, 631] width 11 height 11
checkbox input "true"
click at [1314, 44] on button "Next" at bounding box center [1287, 47] width 81 height 32
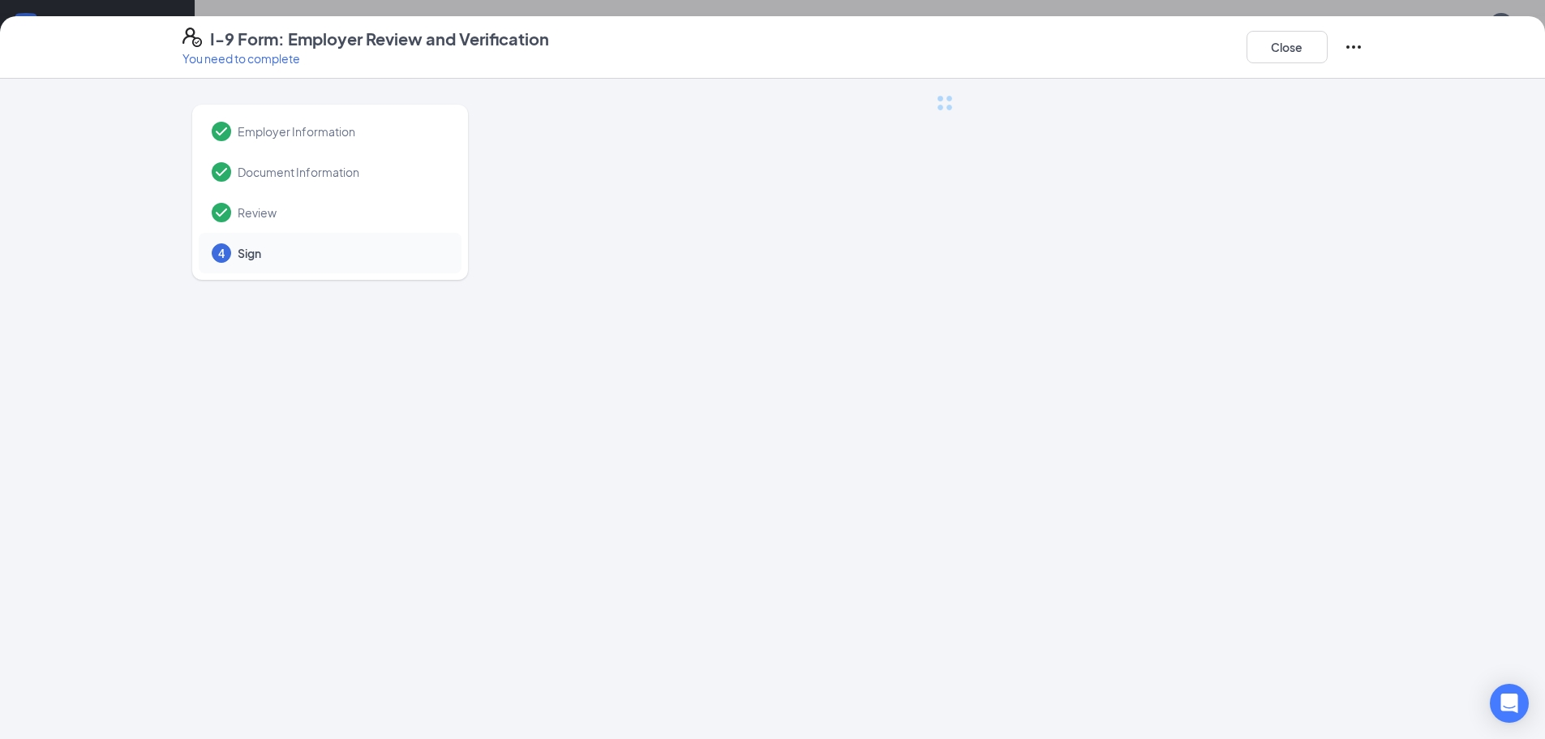
scroll to position [0, 0]
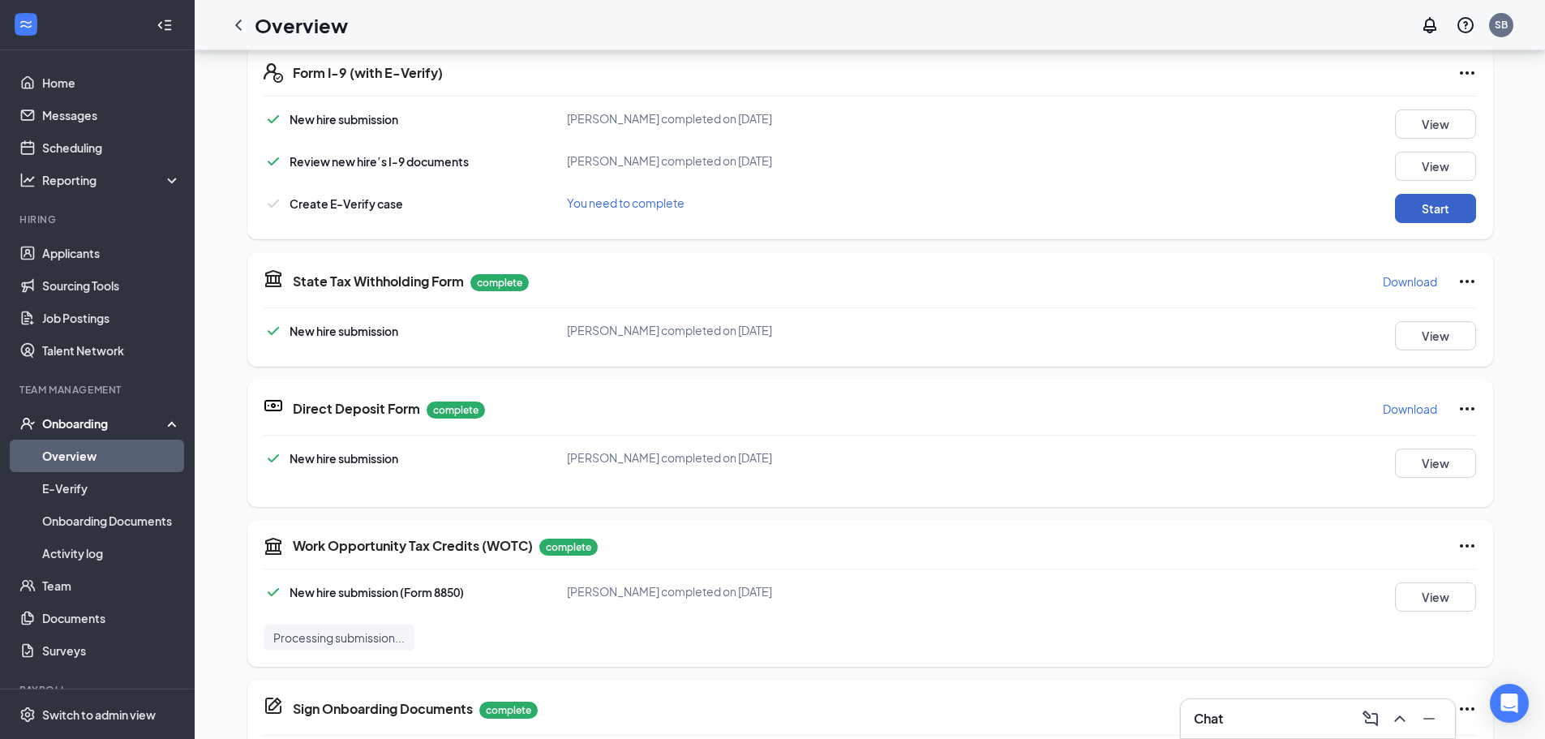
click at [1421, 214] on button "Start" at bounding box center [1435, 208] width 81 height 29
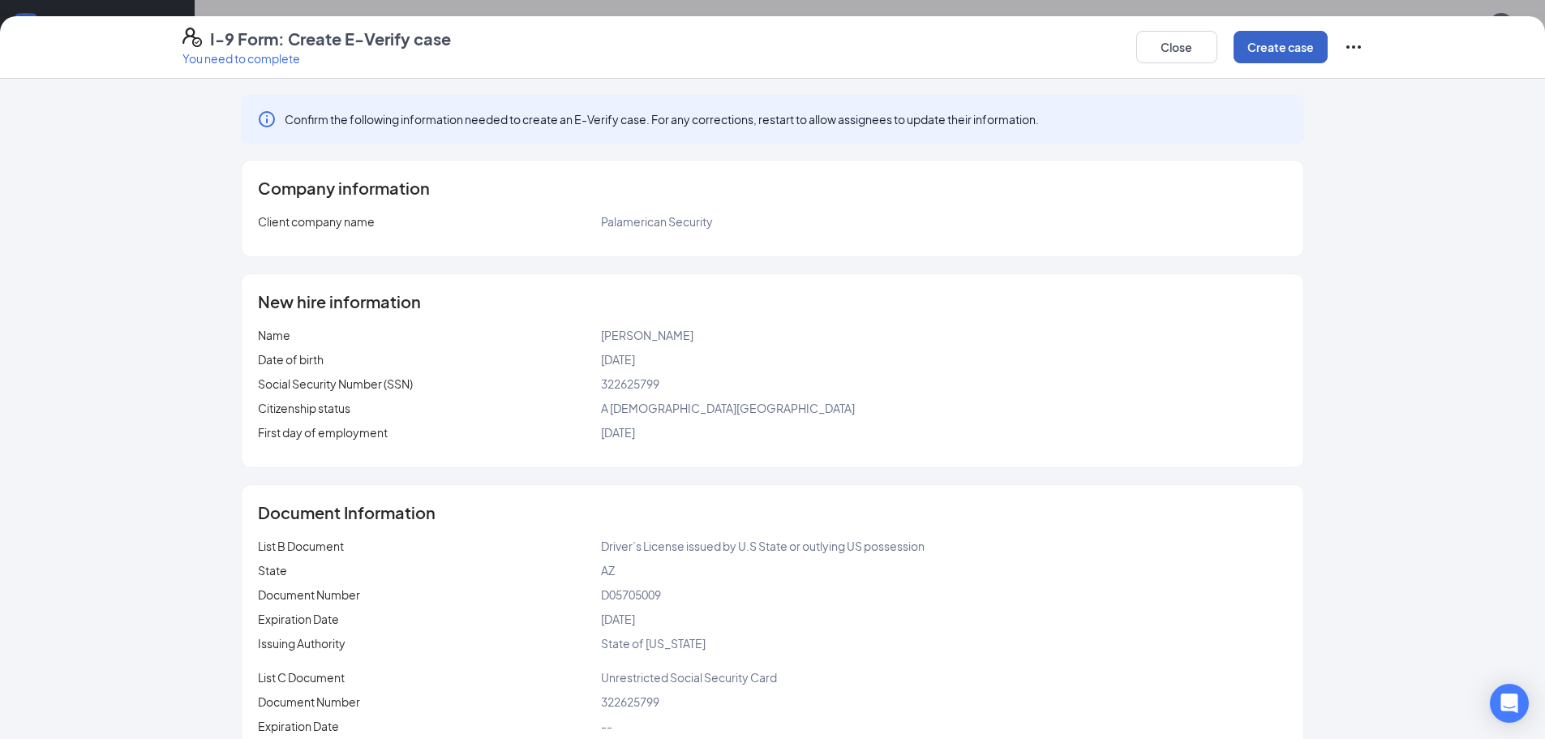
click at [1306, 41] on button "Create case" at bounding box center [1281, 47] width 94 height 32
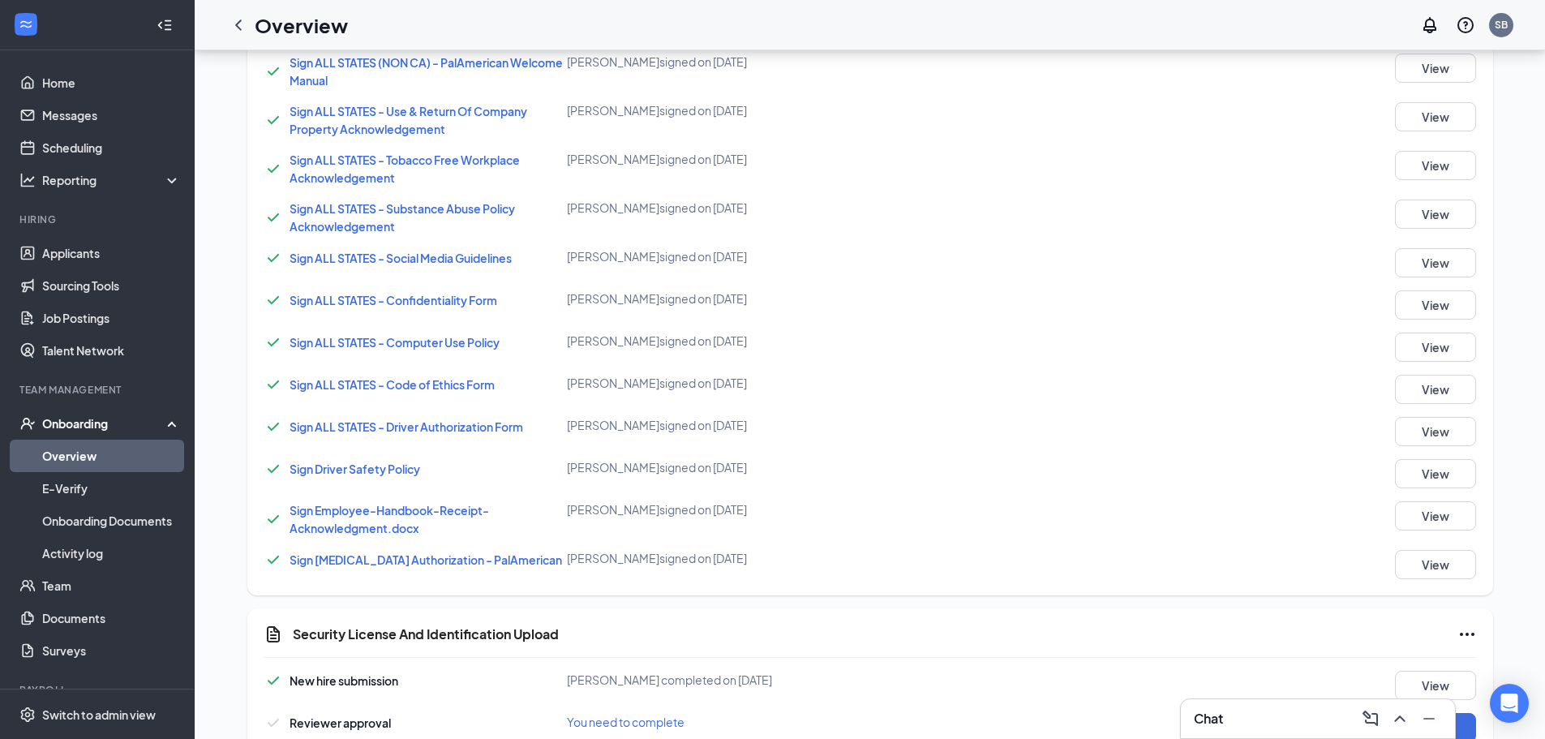
scroll to position [1333, 0]
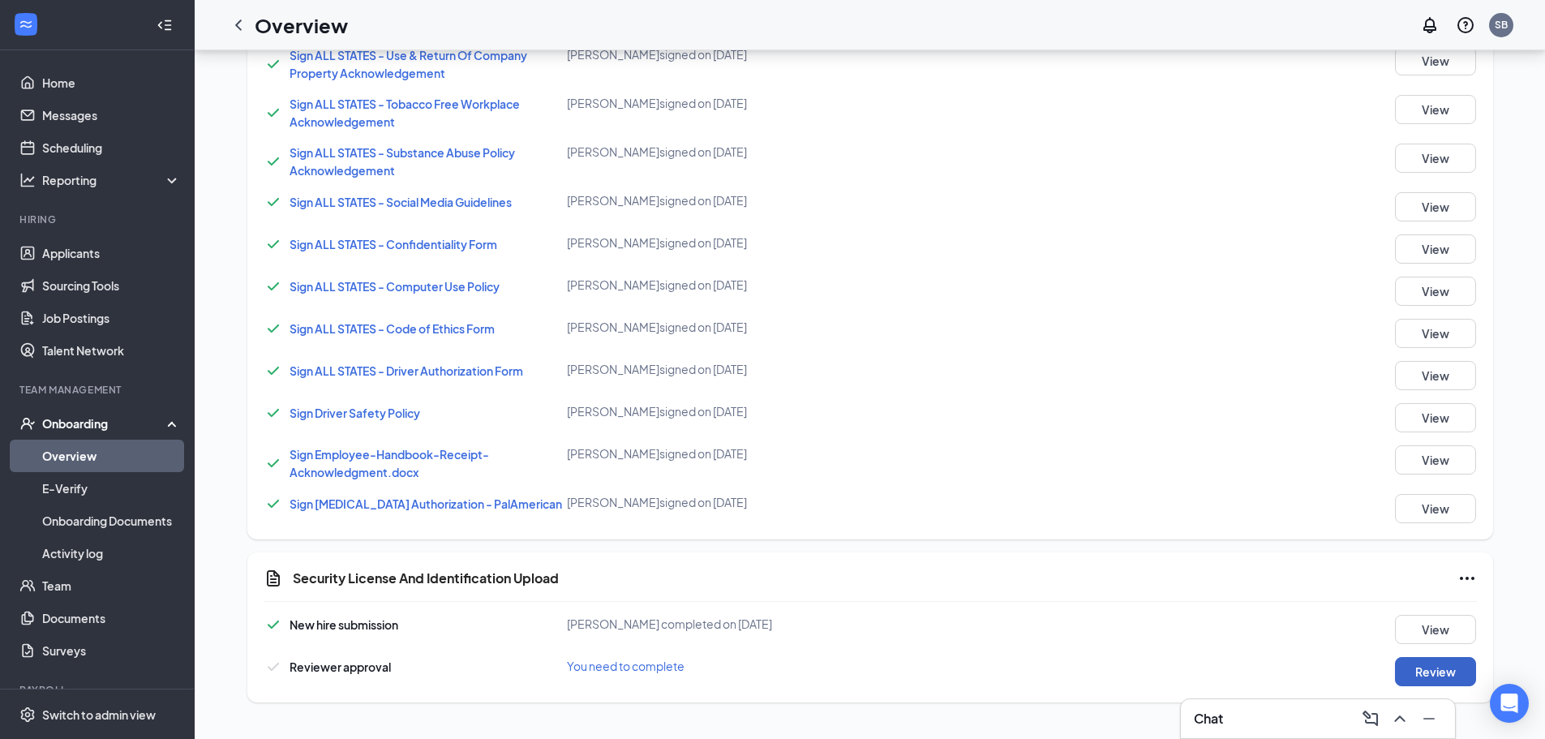
click at [1425, 680] on button "Review" at bounding box center [1435, 671] width 81 height 29
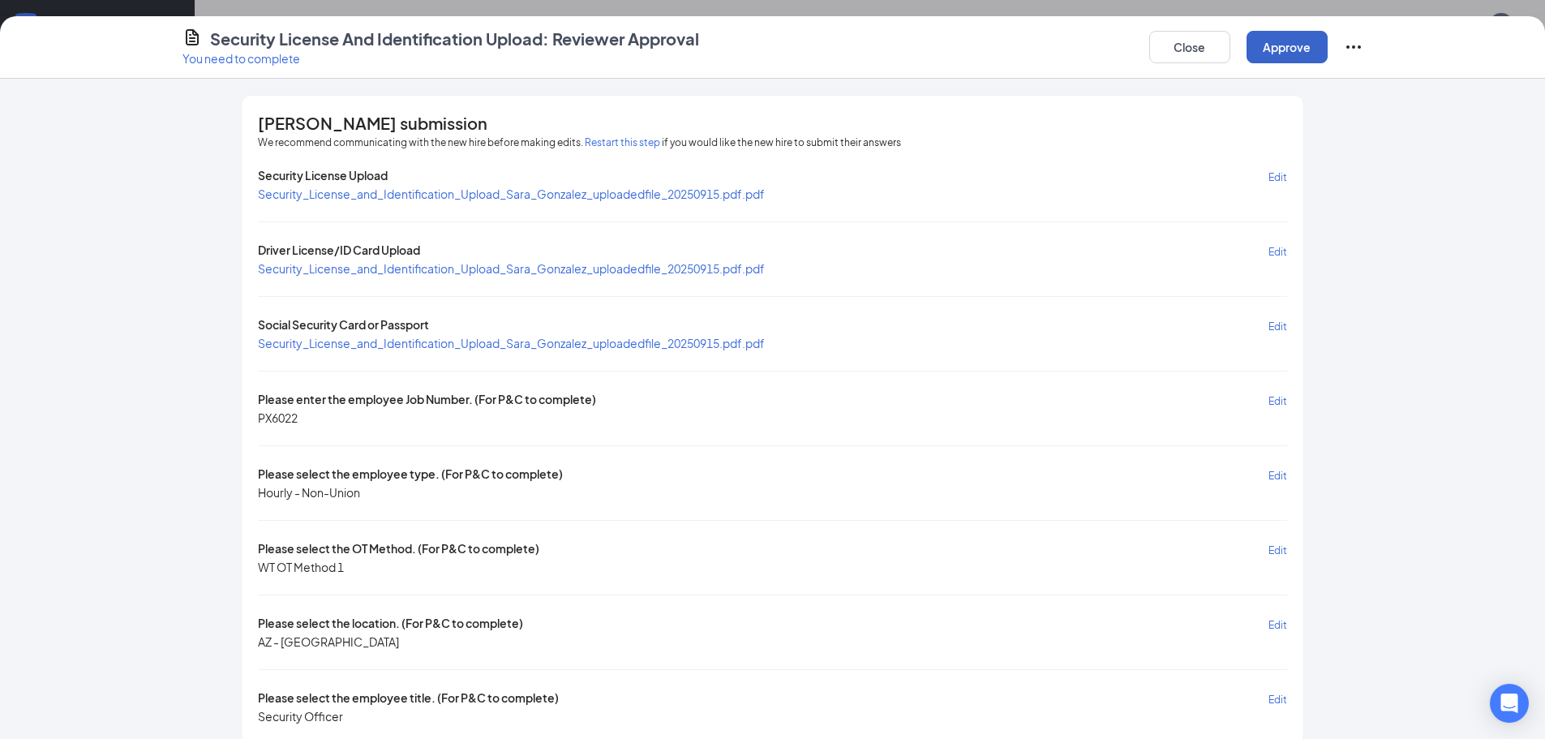
click at [1306, 46] on button "Approve" at bounding box center [1287, 47] width 81 height 32
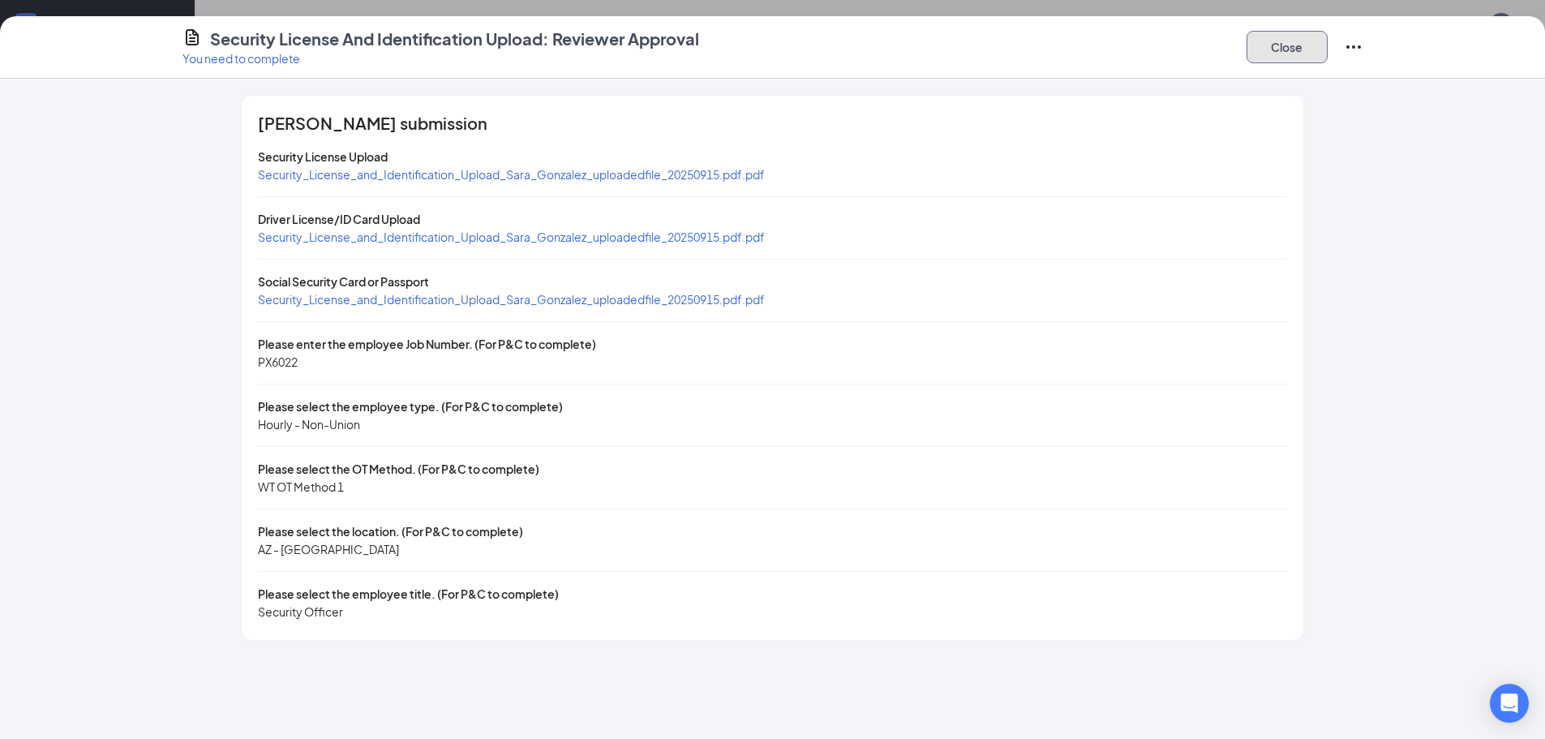
click at [1292, 47] on button "Close" at bounding box center [1287, 47] width 81 height 32
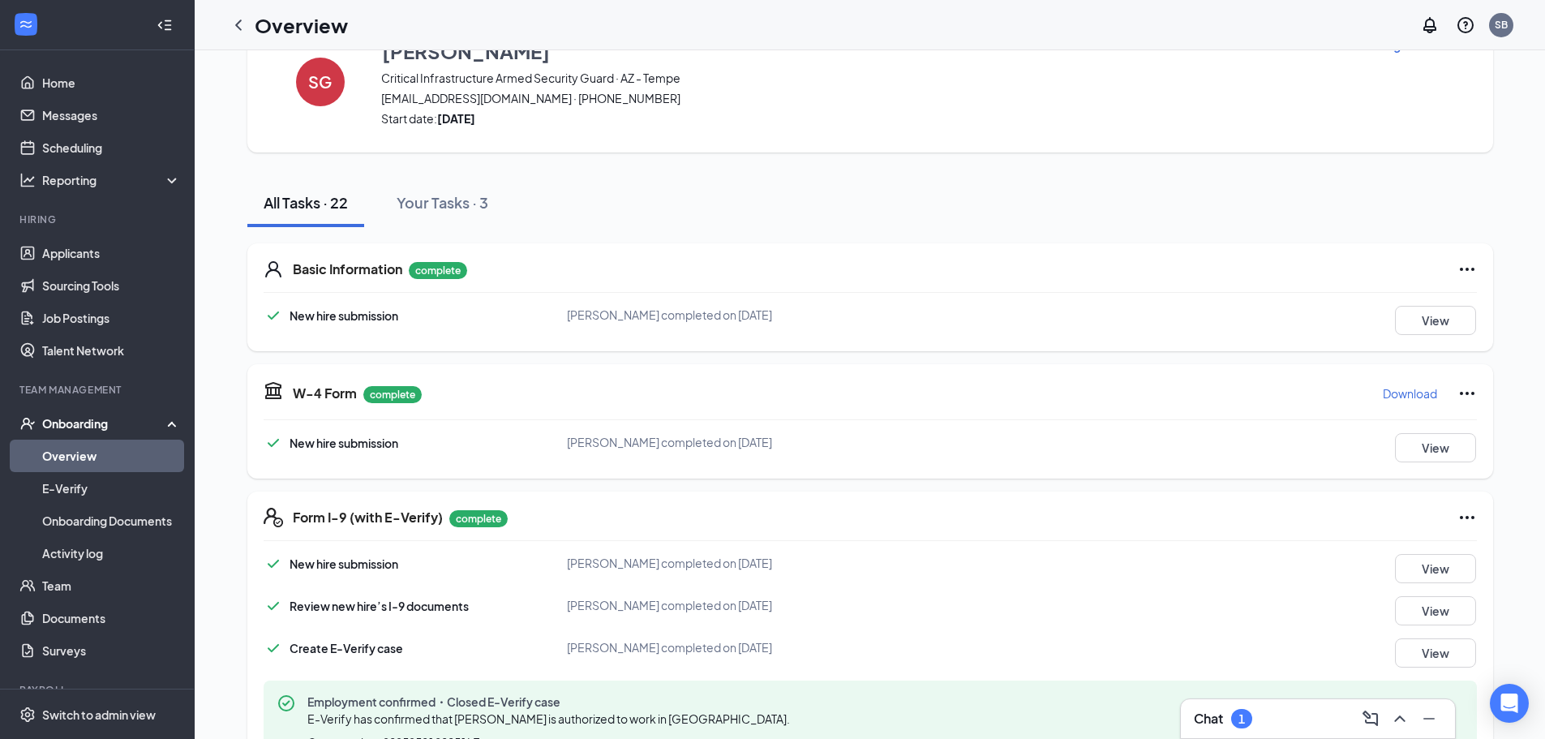
scroll to position [0, 0]
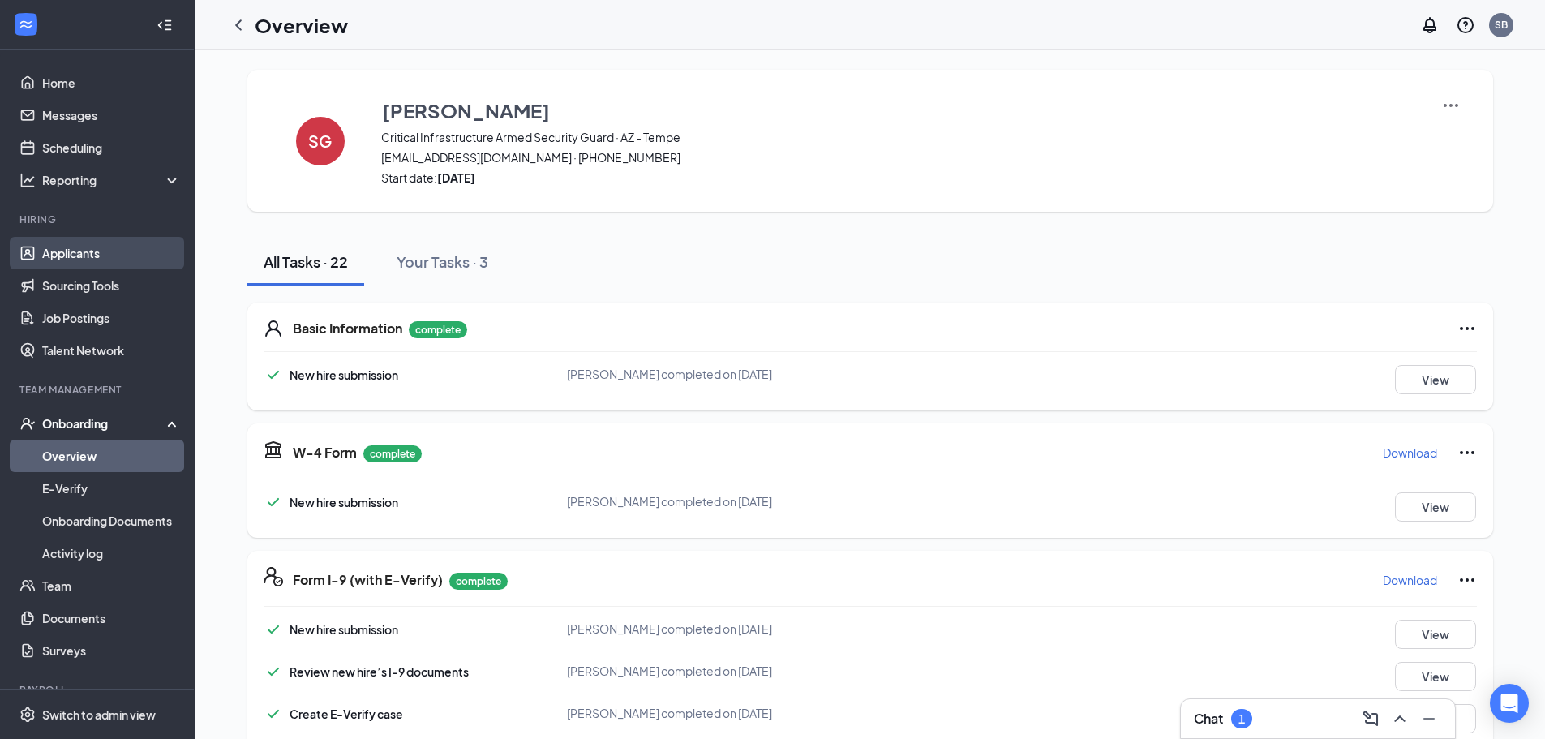
click at [84, 256] on link "Applicants" at bounding box center [111, 253] width 139 height 32
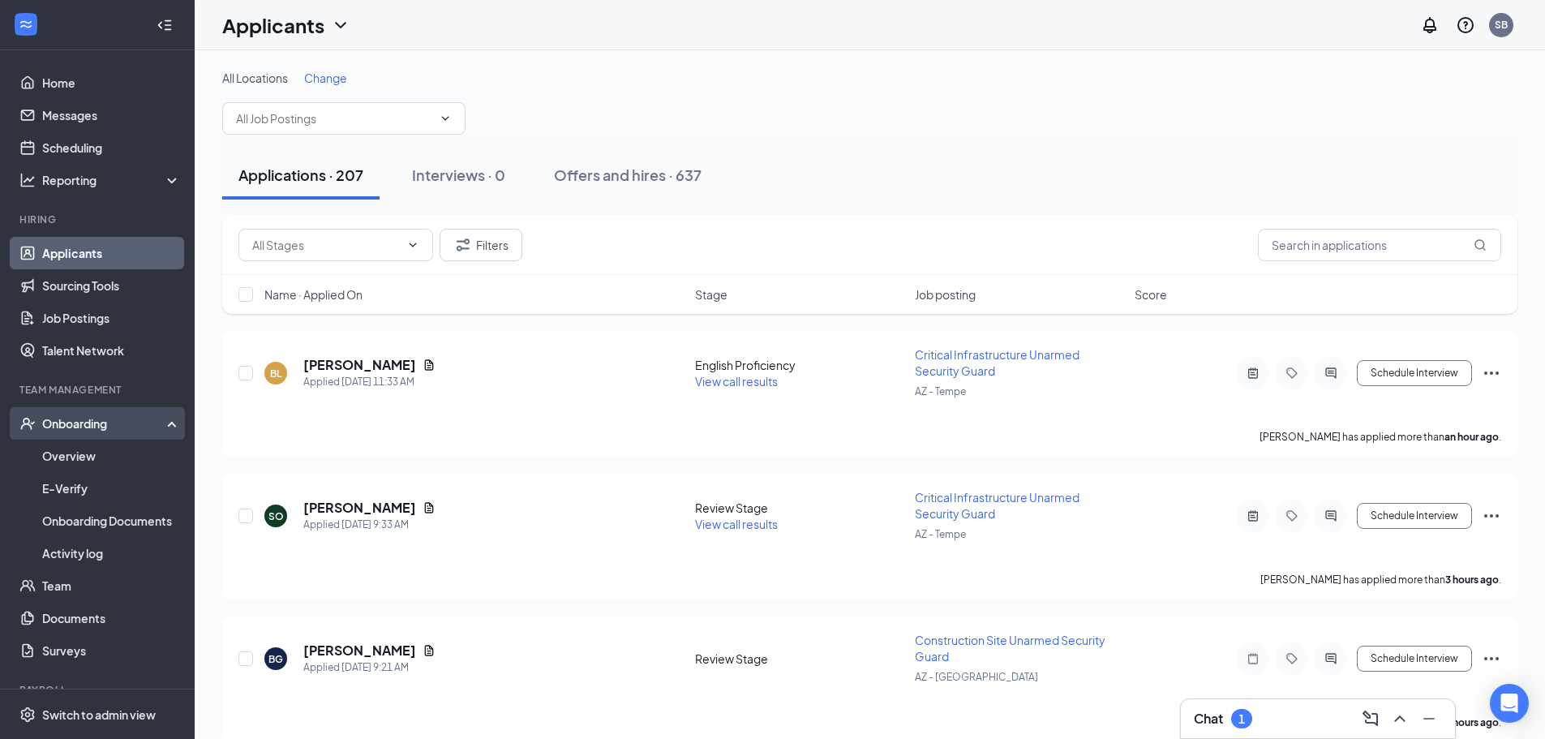
click at [105, 421] on div "Onboarding" at bounding box center [104, 423] width 125 height 16
click at [103, 425] on div "Onboarding" at bounding box center [104, 423] width 125 height 16
click at [67, 456] on link "Overview" at bounding box center [111, 456] width 139 height 32
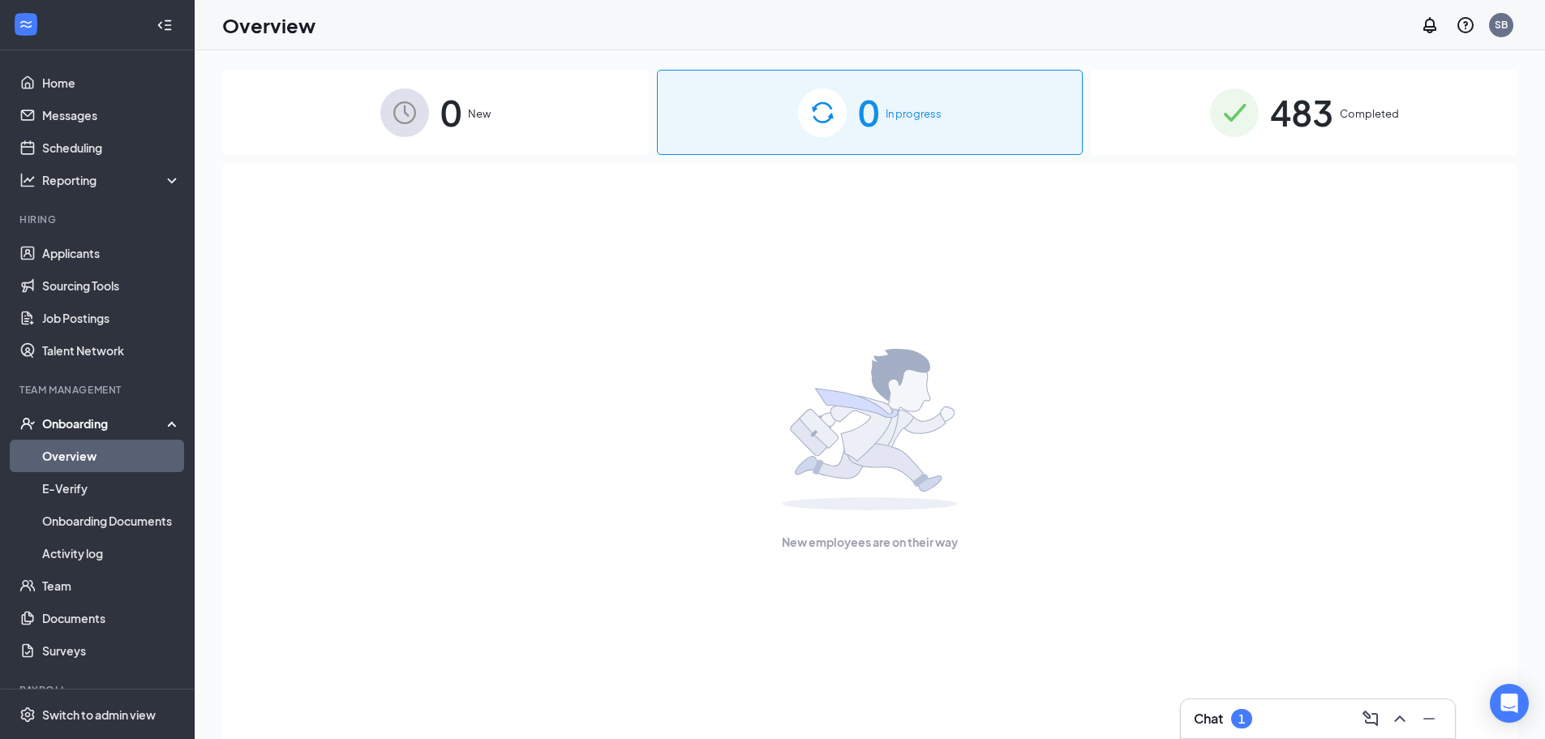
click at [546, 115] on div "0 New" at bounding box center [435, 112] width 427 height 85
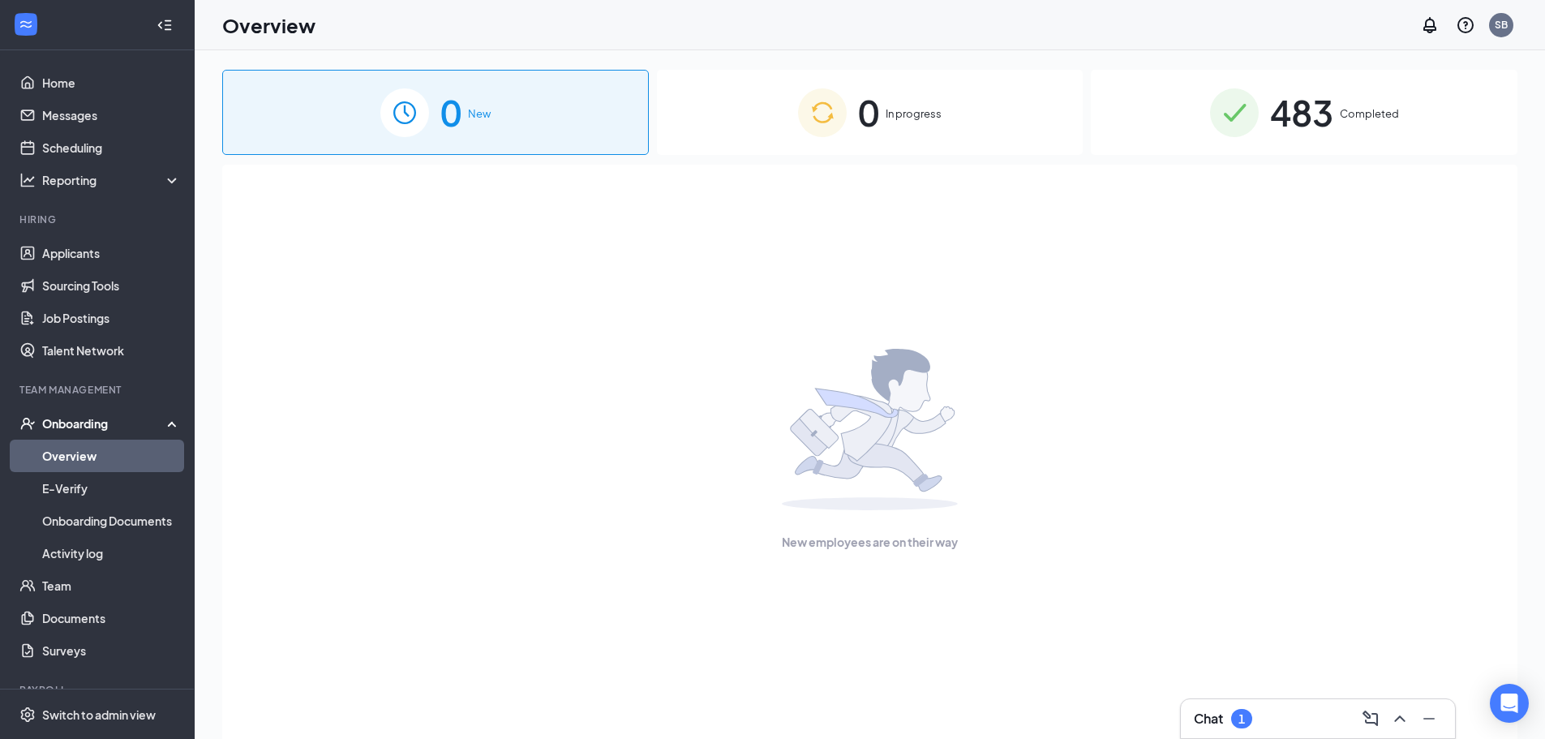
click at [728, 105] on div "0 In progress" at bounding box center [870, 112] width 427 height 85
